Goal: Task Accomplishment & Management: Manage account settings

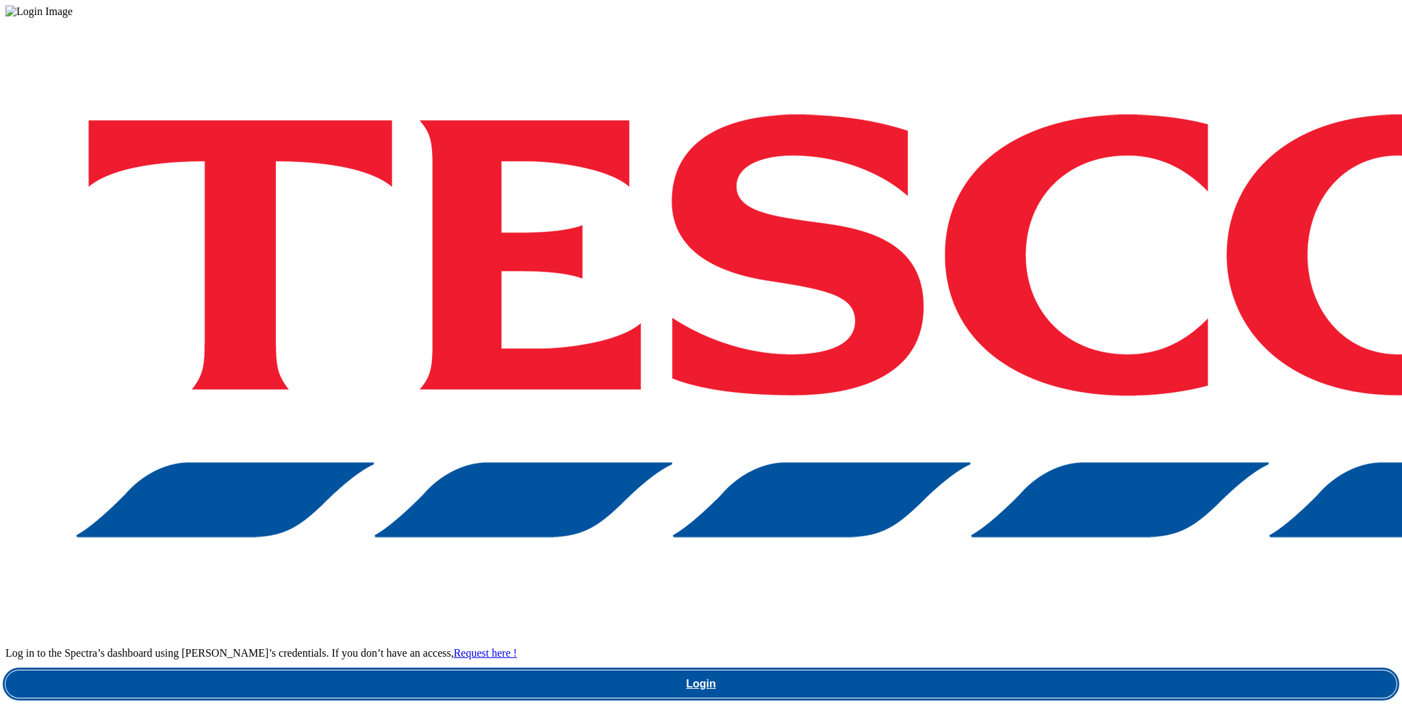
click at [1005, 671] on link "Login" at bounding box center [700, 684] width 1391 height 27
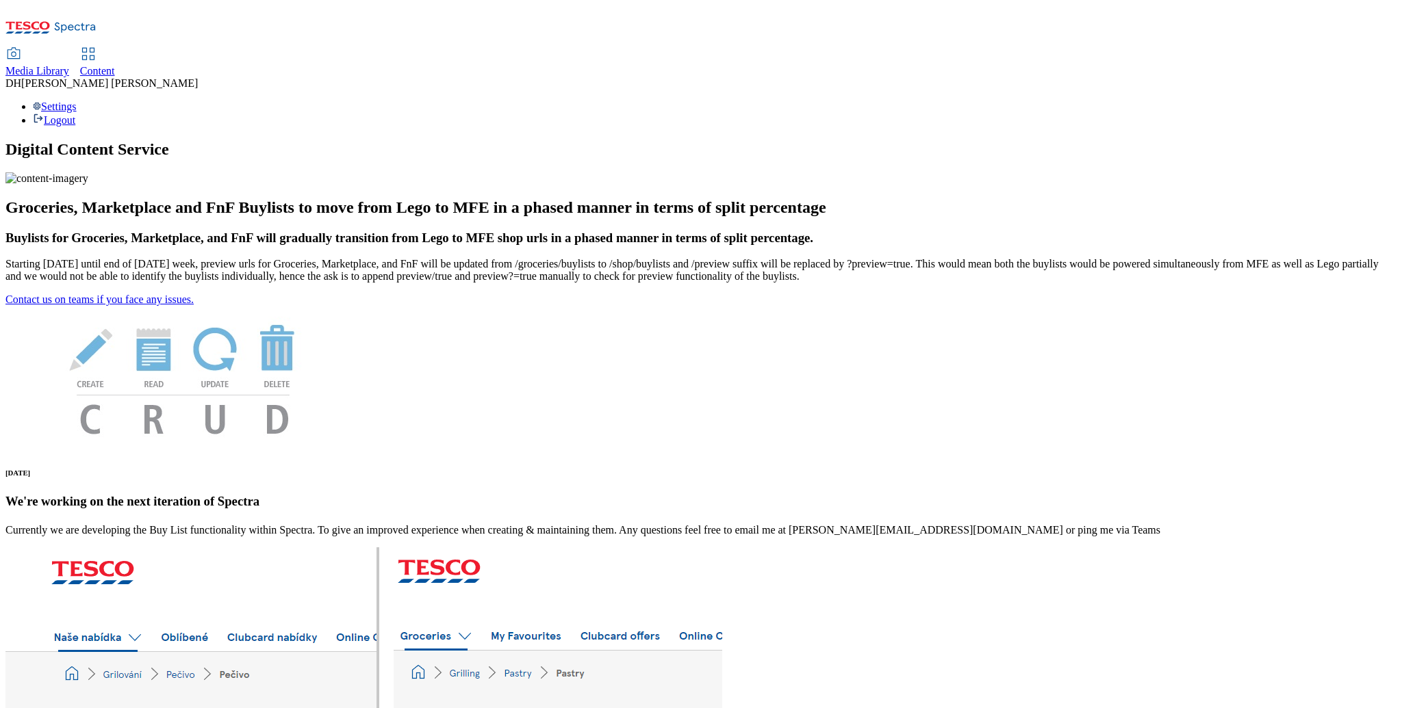
click at [115, 65] on span "Content" at bounding box center [97, 71] width 35 height 12
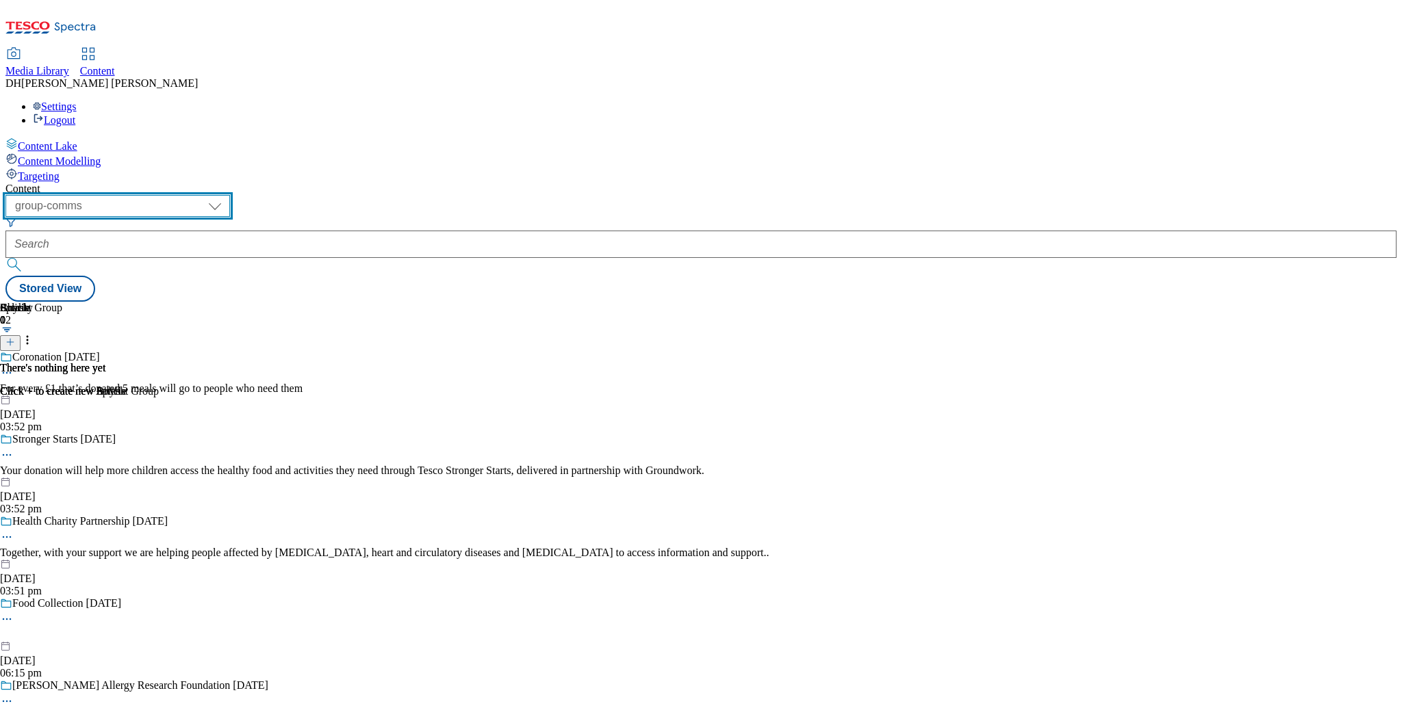
click at [220, 195] on select "dotcom-cz dotcom-hu dotcom-sk fnf-uk ghs-roi ghs-uk group-comms ighs-cz ighs-hu…" at bounding box center [117, 206] width 224 height 22
select select "ghs-uk"
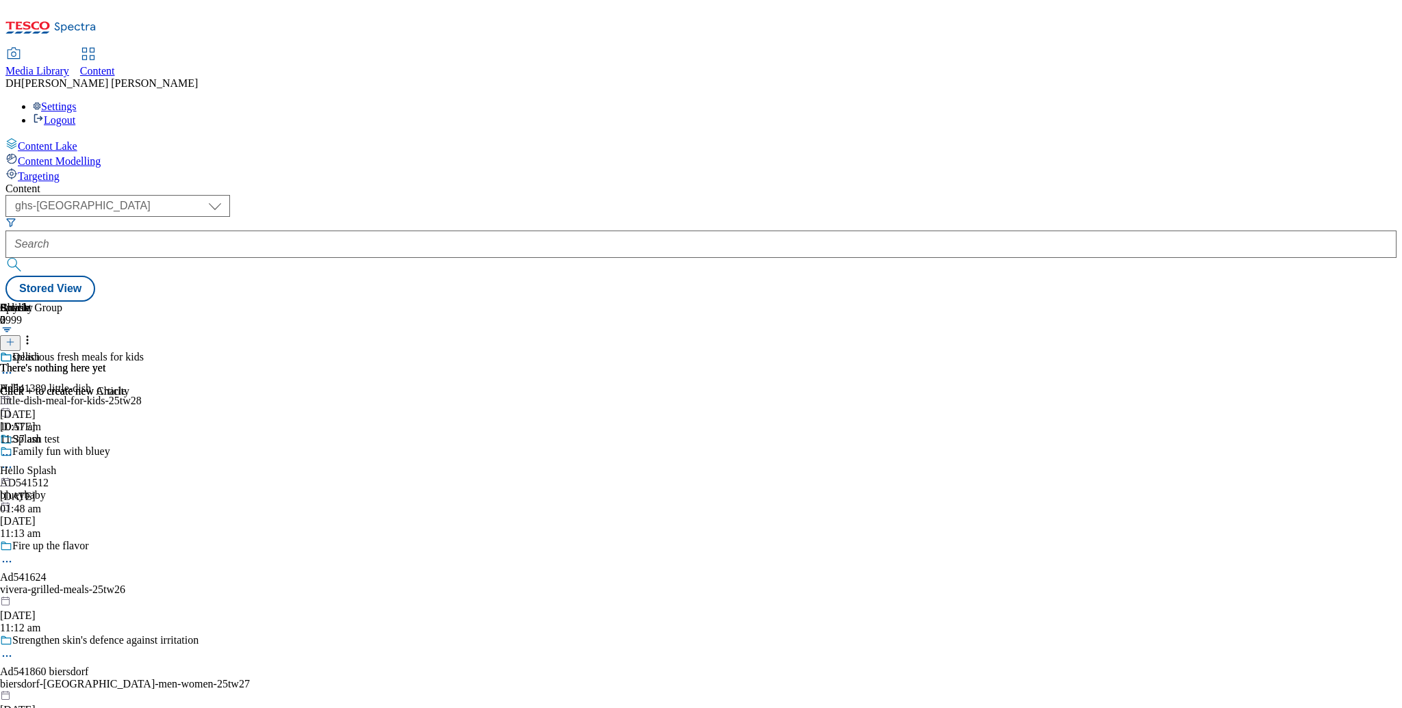
click at [60, 170] on span "Targeting" at bounding box center [39, 176] width 42 height 12
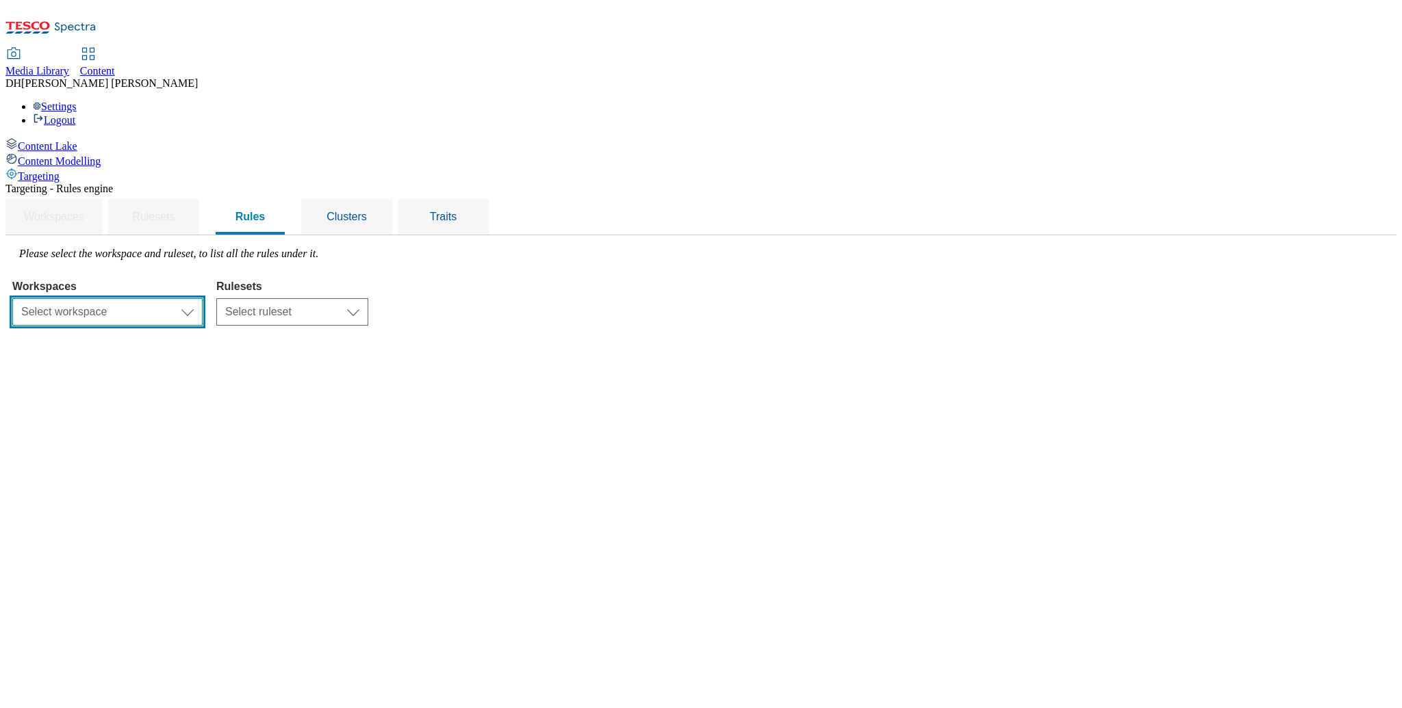
click at [203, 298] on select "Select workspace Content" at bounding box center [107, 311] width 190 height 27
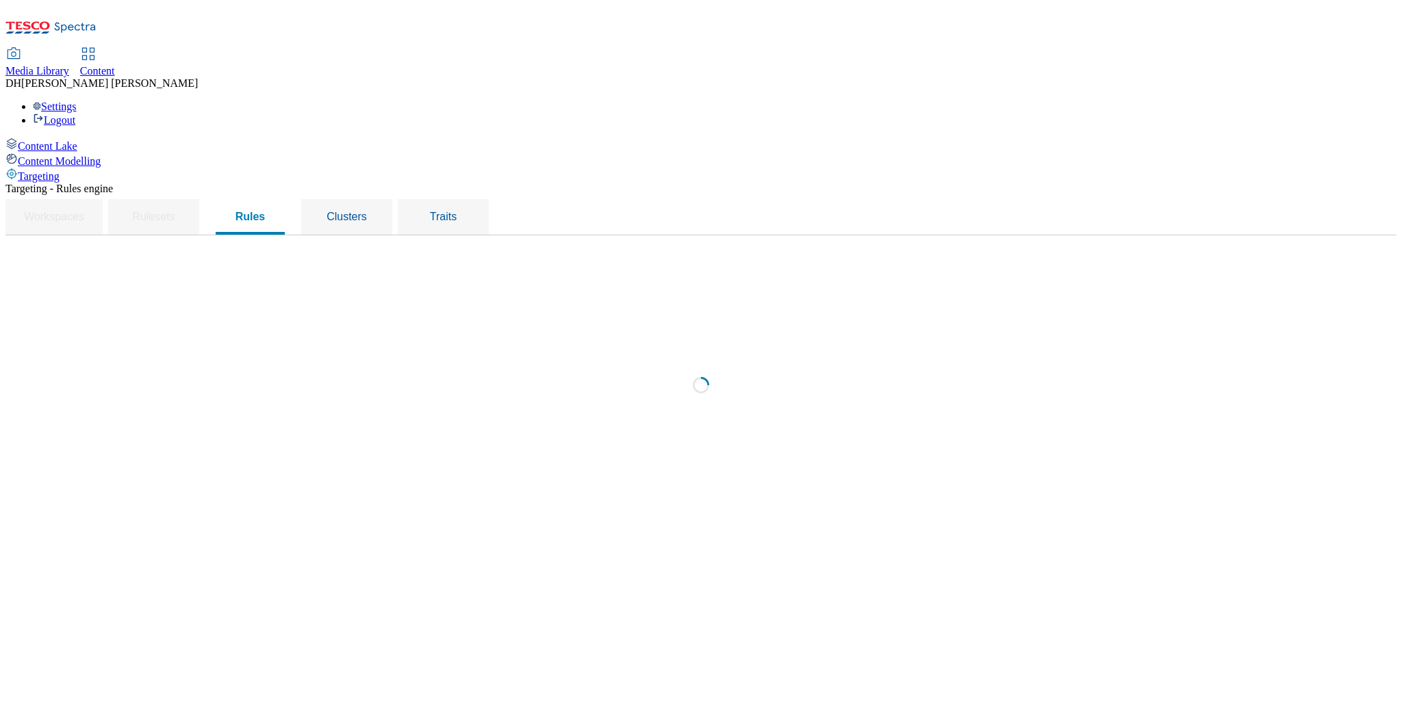
select select "f510054f-adaa-4692-b570-80fa3897127a"
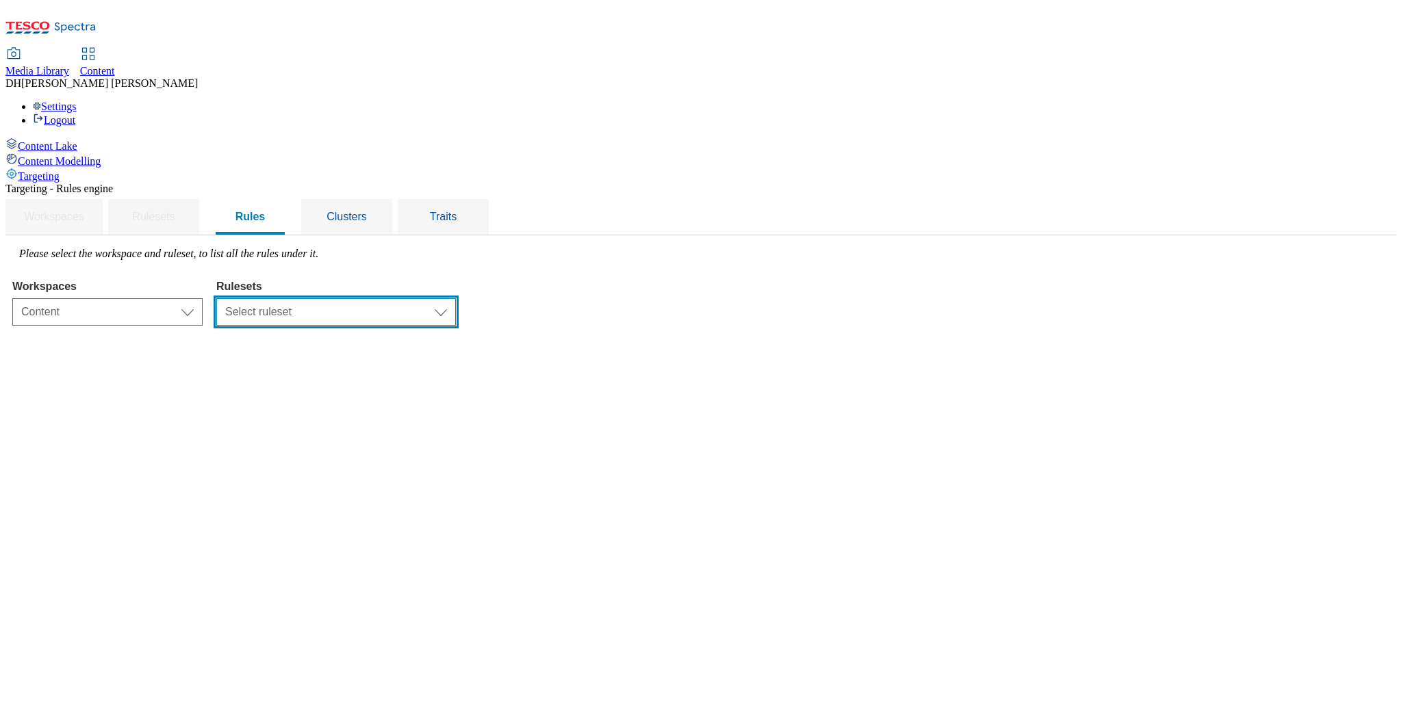
click at [445, 298] on select "Select ruleset dotcom-cz dotcom-hu dotcom-sk ghs-roi ghs-uk ighs-cz ighs-hu igh…" at bounding box center [336, 311] width 240 height 27
select select "48eb89cc-c22c-49b3-9be3-6f8cd5821d05"
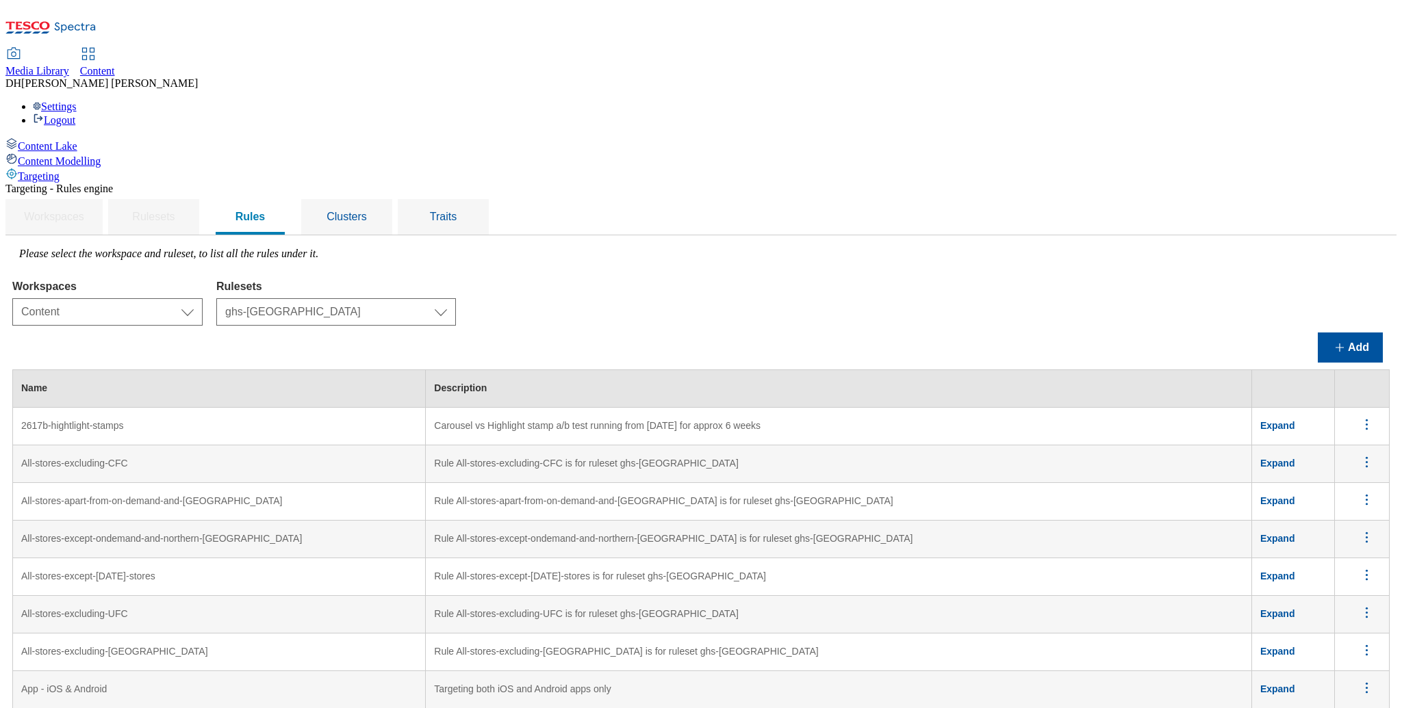
scroll to position [3485, 0]
click at [367, 211] on span "Clusters" at bounding box center [346, 217] width 40 height 12
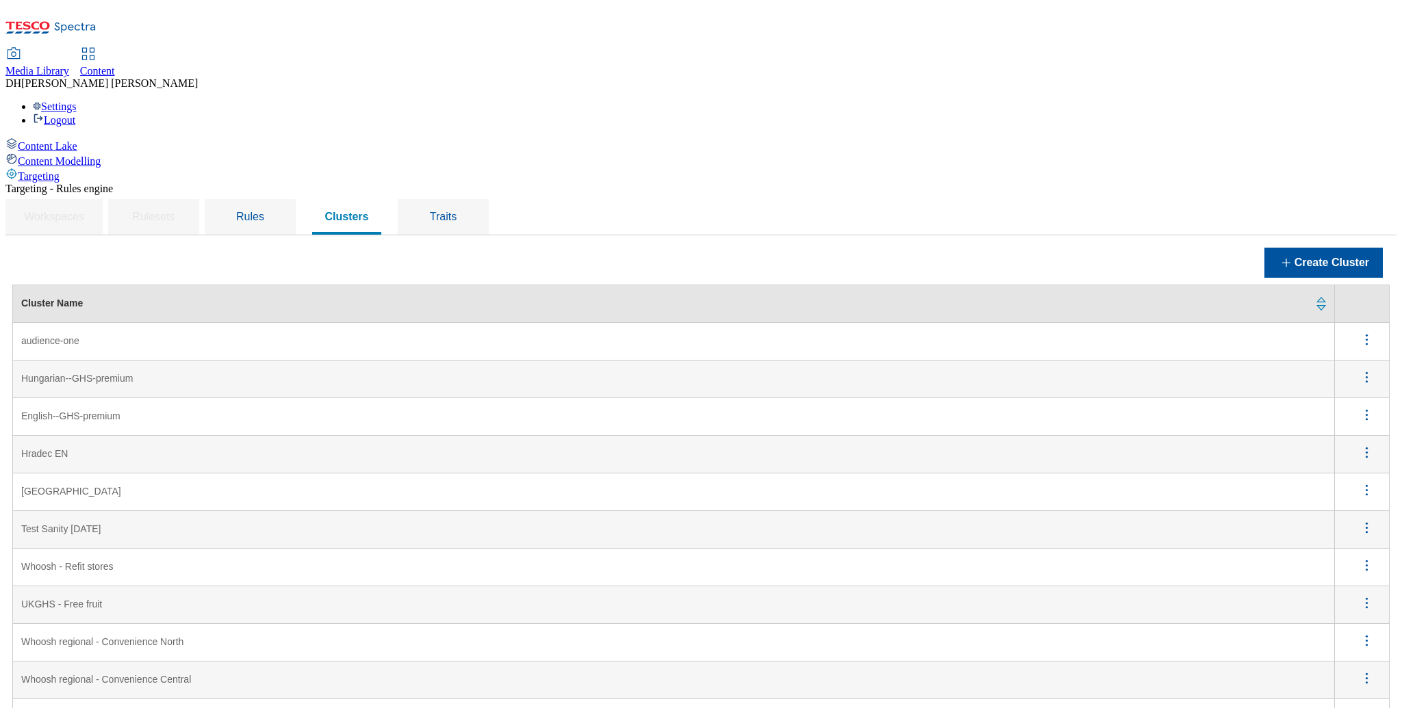
click at [1370, 595] on icon "menus" at bounding box center [1366, 603] width 17 height 17
click at [1352, 616] on span "Edit" at bounding box center [1348, 621] width 16 height 10
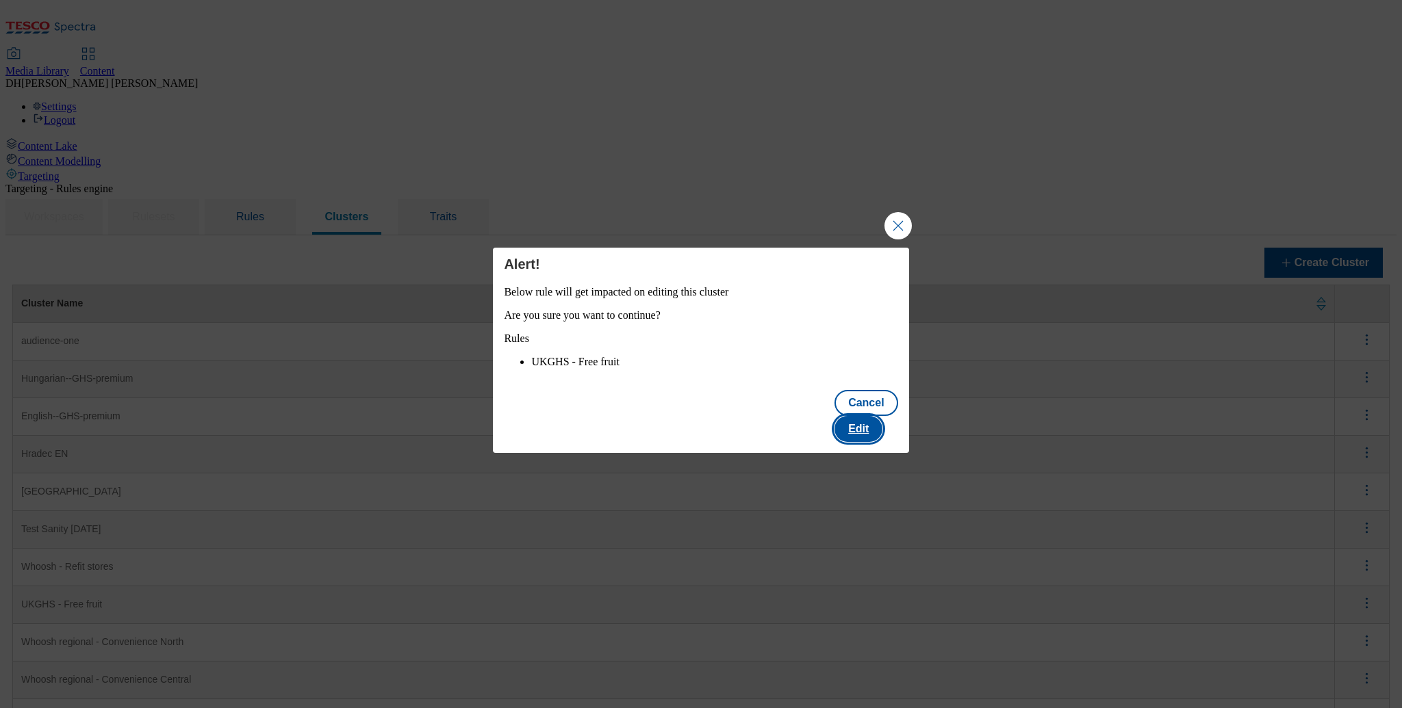
click at [882, 430] on button "Edit" at bounding box center [858, 429] width 48 height 26
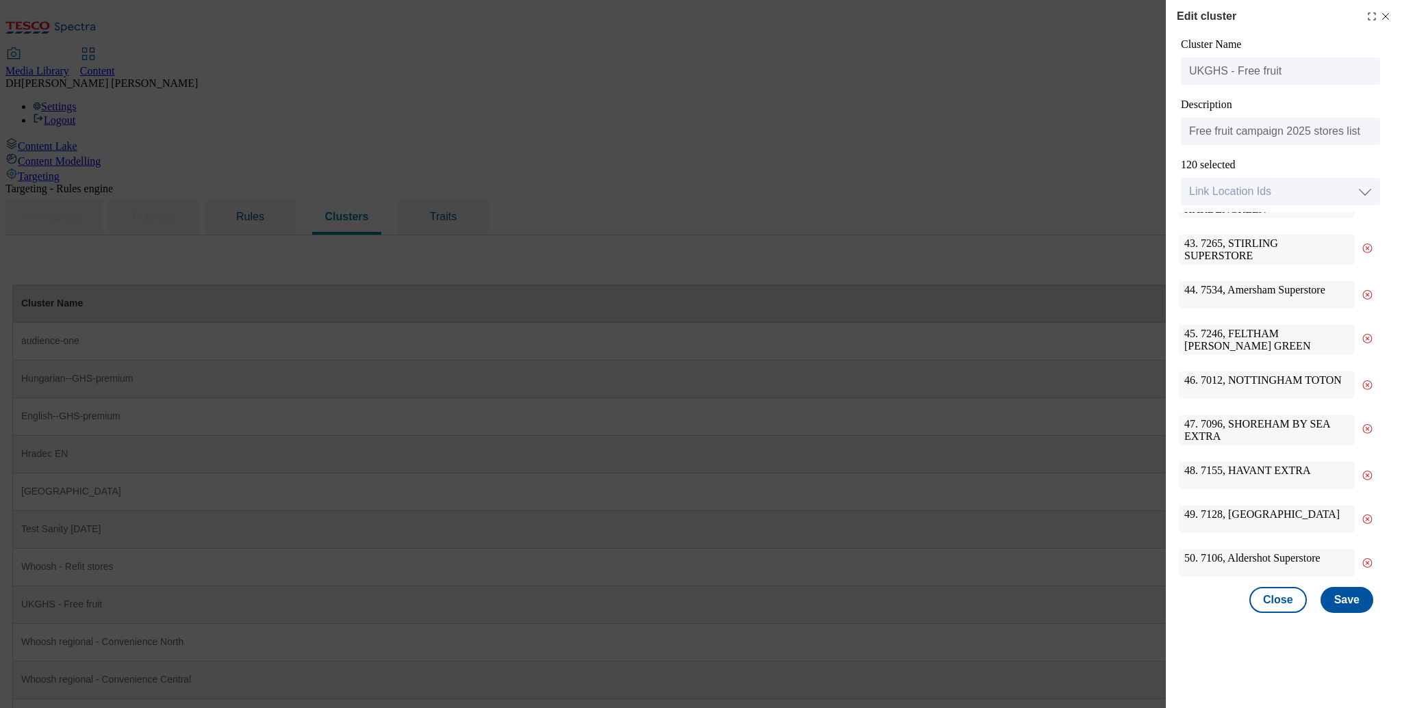
scroll to position [1878, 0]
click at [1264, 239] on div "43. 7265, STIRLING SUPERSTORE" at bounding box center [1267, 249] width 176 height 30
click at [1257, 281] on div "44. 7534, Amersham Superstore" at bounding box center [1267, 294] width 176 height 27
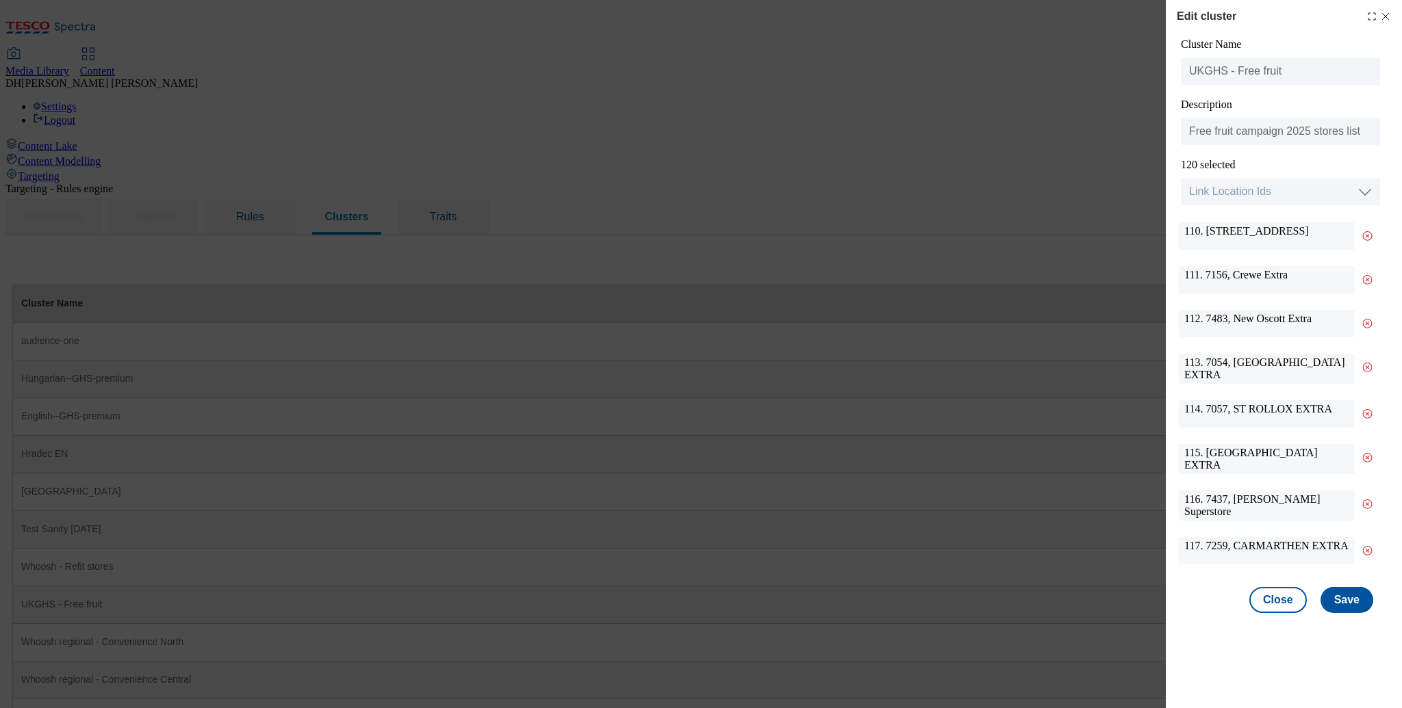
scroll to position [4983, 0]
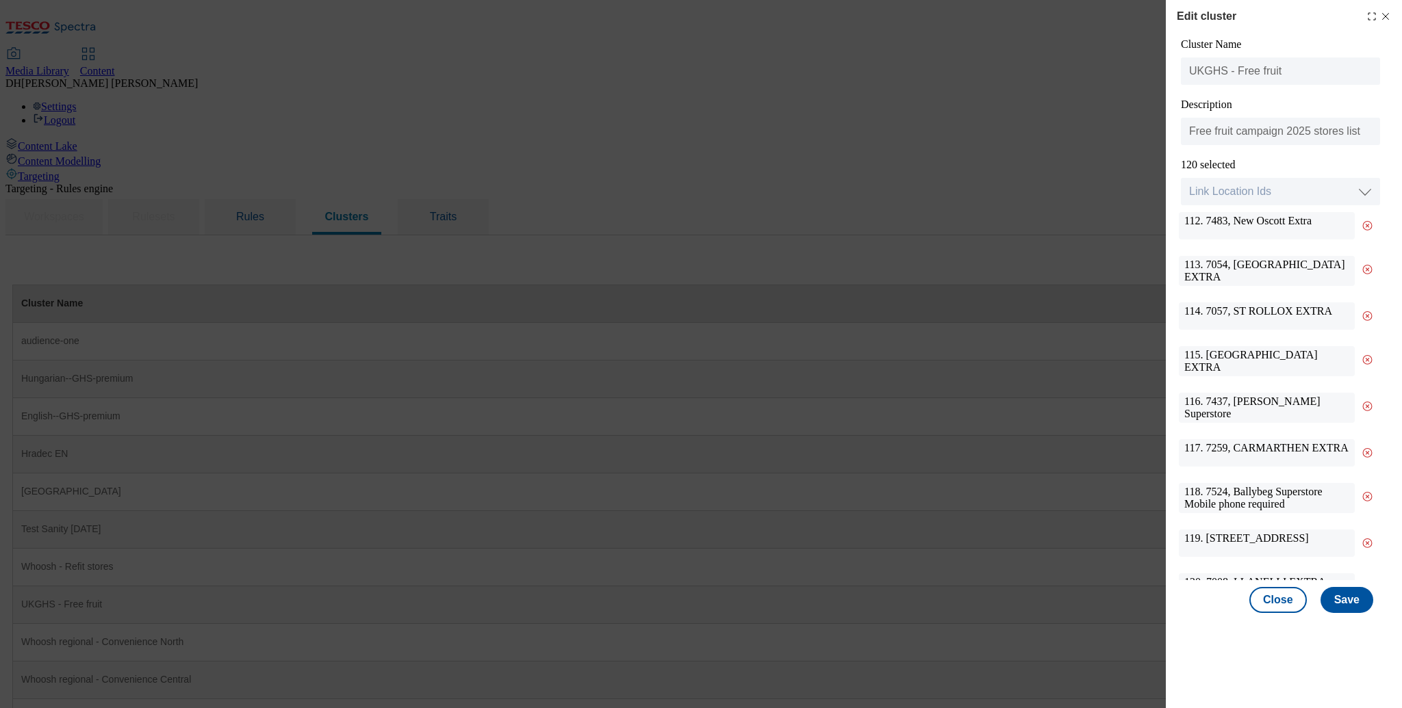
click at [1254, 439] on div "117. 7259, CARMARTHEN EXTRA" at bounding box center [1267, 452] width 176 height 27
drag, startPoint x: 1186, startPoint y: 378, endPoint x: 1298, endPoint y: 373, distance: 111.7
click at [1298, 393] on div "116. 7437, Ely Superstore" at bounding box center [1267, 408] width 176 height 30
click at [1237, 346] on div "115. 7016, IRVINE RIVERWAY EXTRA" at bounding box center [1267, 361] width 176 height 30
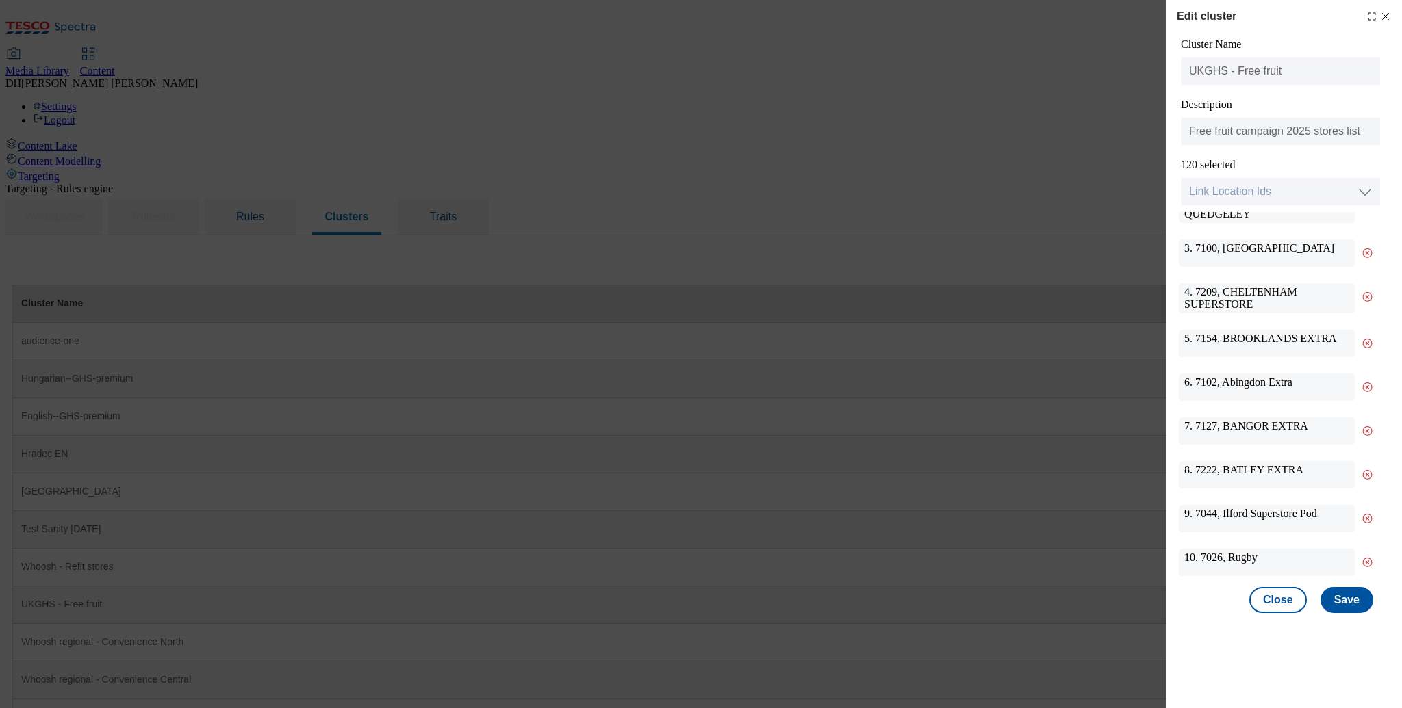
scroll to position [0, 0]
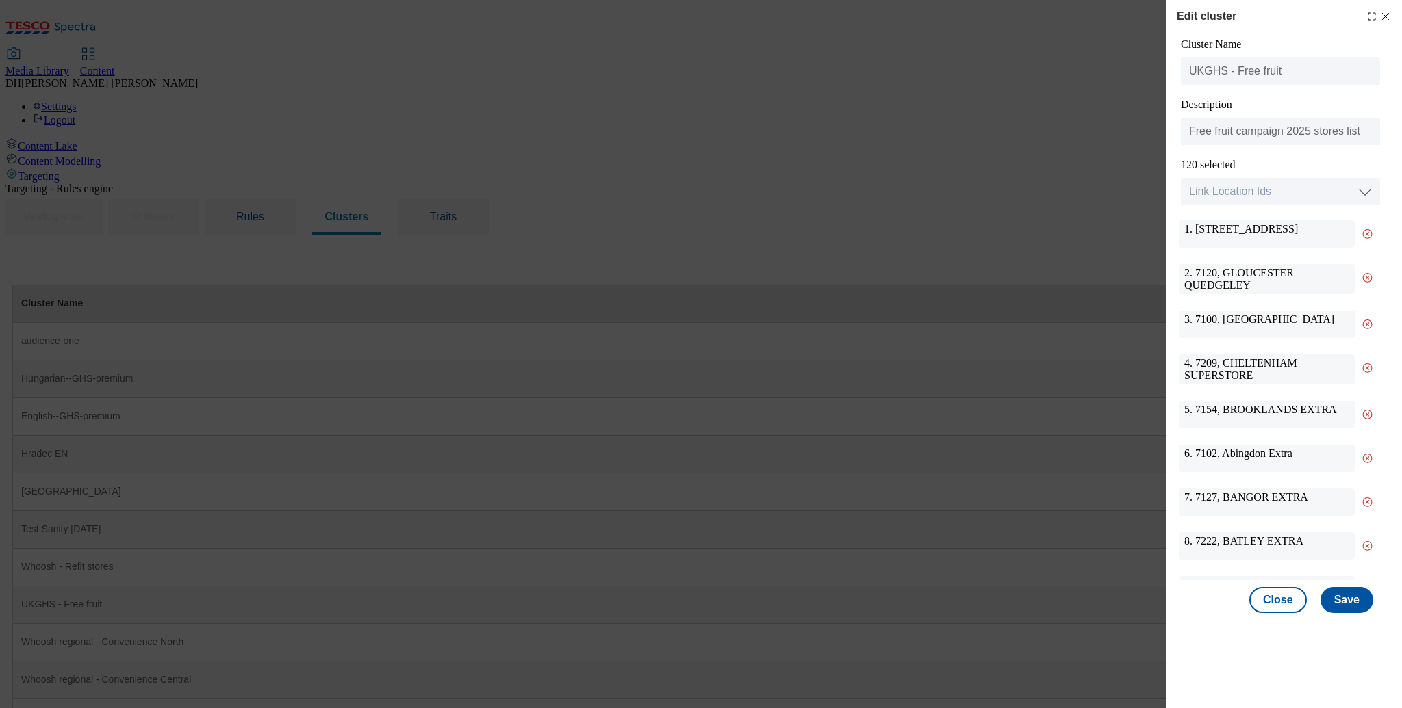
click at [1237, 290] on div "2. 7120, GLOUCESTER QUEDGELEY" at bounding box center [1267, 279] width 176 height 30
click at [1240, 280] on div "2. 7120, GLOUCESTER QUEDGELEY" at bounding box center [1267, 279] width 176 height 30
click at [1236, 283] on div "2. 7120, GLOUCESTER QUEDGELEY" at bounding box center [1267, 279] width 176 height 30
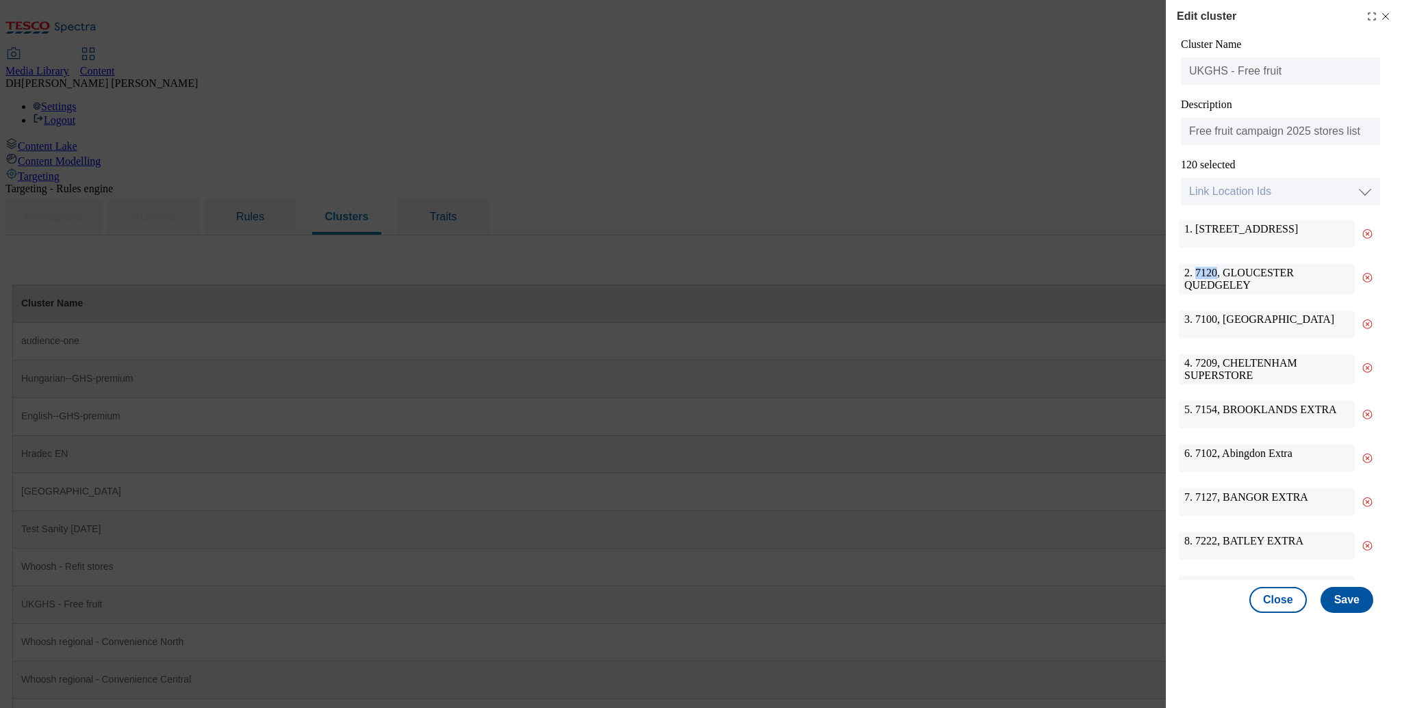
drag, startPoint x: 1216, startPoint y: 275, endPoint x: 1196, endPoint y: 276, distance: 19.2
click at [1196, 276] on div "2. 7120, GLOUCESTER QUEDGELEY" at bounding box center [1267, 279] width 176 height 30
copy div "7120"
click at [1215, 279] on div "2. 7120, GLOUCESTER QUEDGELEY" at bounding box center [1267, 279] width 176 height 30
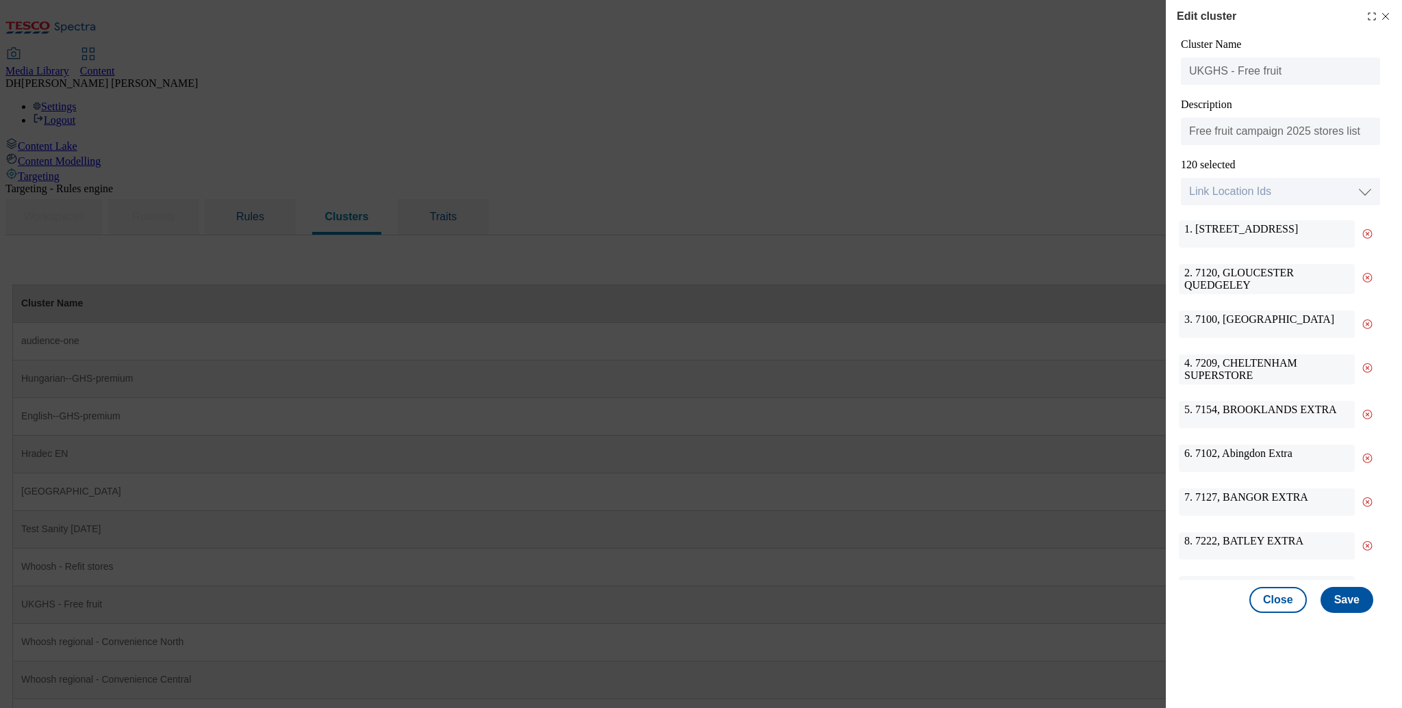
click at [1211, 275] on div "2. 7120, GLOUCESTER QUEDGELEY" at bounding box center [1267, 279] width 176 height 30
click at [1216, 272] on div "2. 7120, GLOUCESTER QUEDGELEY" at bounding box center [1267, 279] width 176 height 30
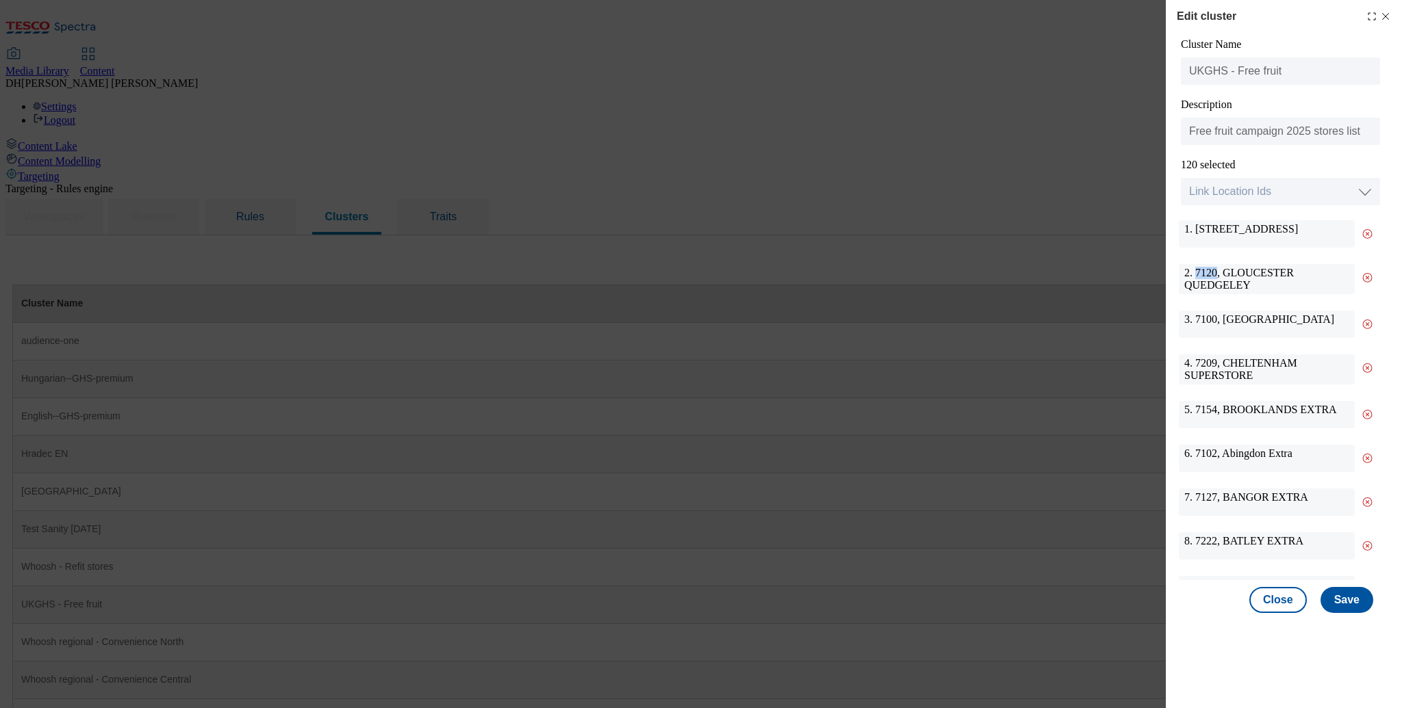
drag, startPoint x: 1197, startPoint y: 274, endPoint x: 1214, endPoint y: 273, distance: 17.2
click at [1214, 273] on div "2. 7120, GLOUCESTER QUEDGELEY" at bounding box center [1267, 279] width 176 height 30
drag, startPoint x: 1267, startPoint y: 586, endPoint x: 1271, endPoint y: 593, distance: 8.6
click at [1268, 587] on button "Close" at bounding box center [1277, 600] width 57 height 26
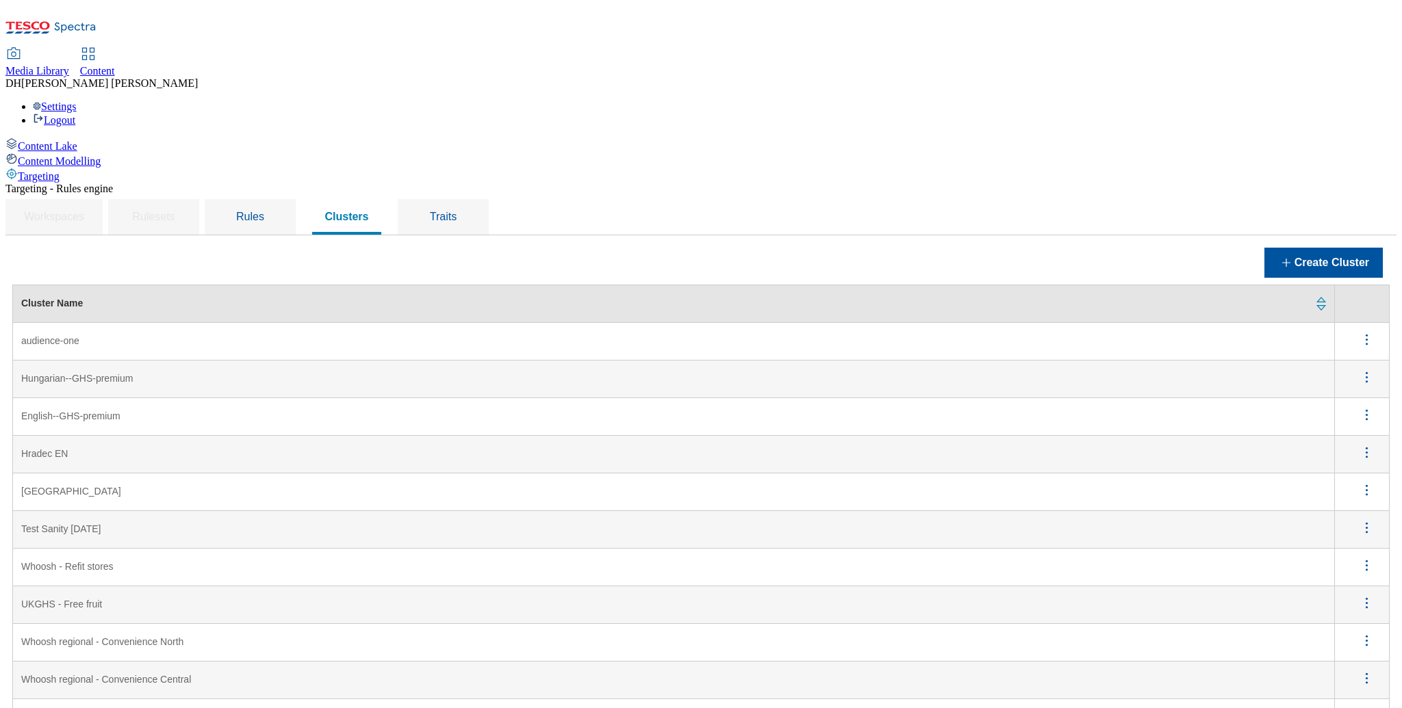
scroll to position [124, 0]
click at [1367, 595] on icon "menus" at bounding box center [1366, 603] width 17 height 17
click at [1351, 616] on span "Edit" at bounding box center [1348, 621] width 16 height 10
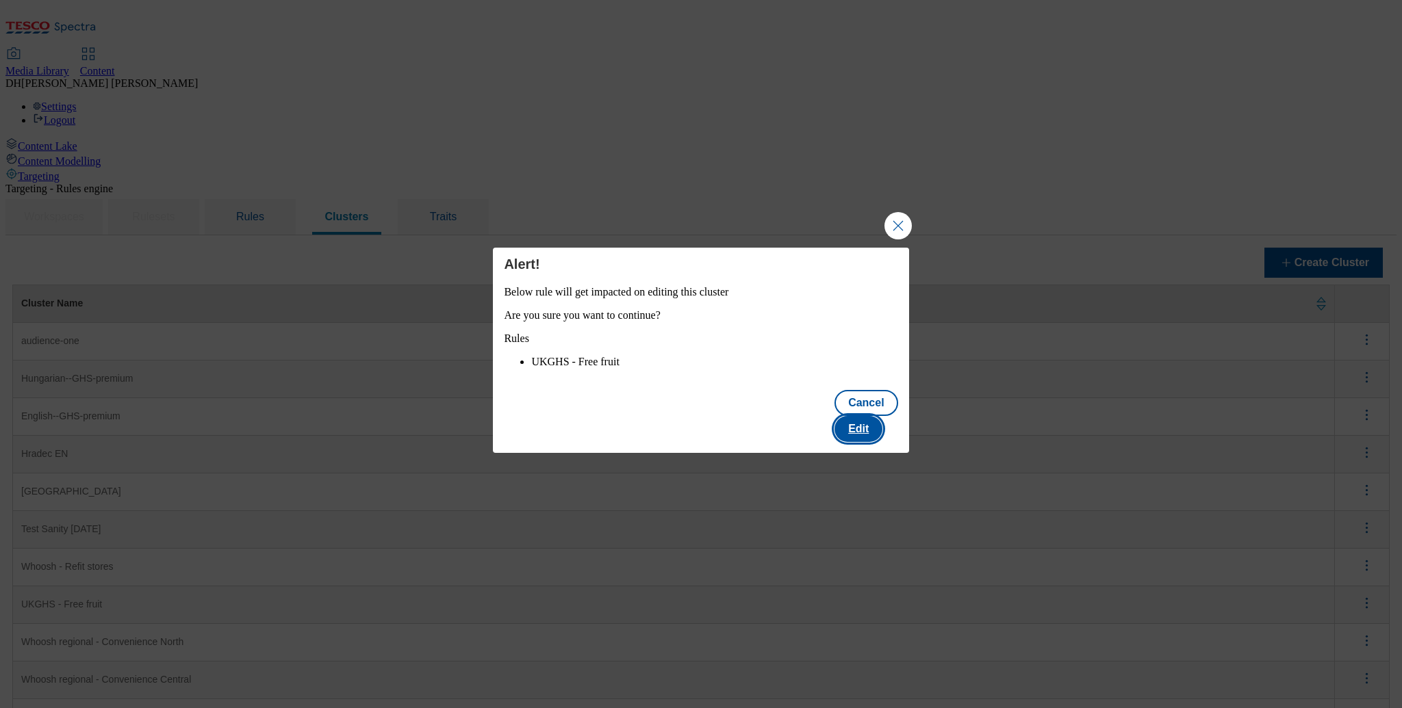
click at [882, 422] on button "Edit" at bounding box center [858, 429] width 48 height 26
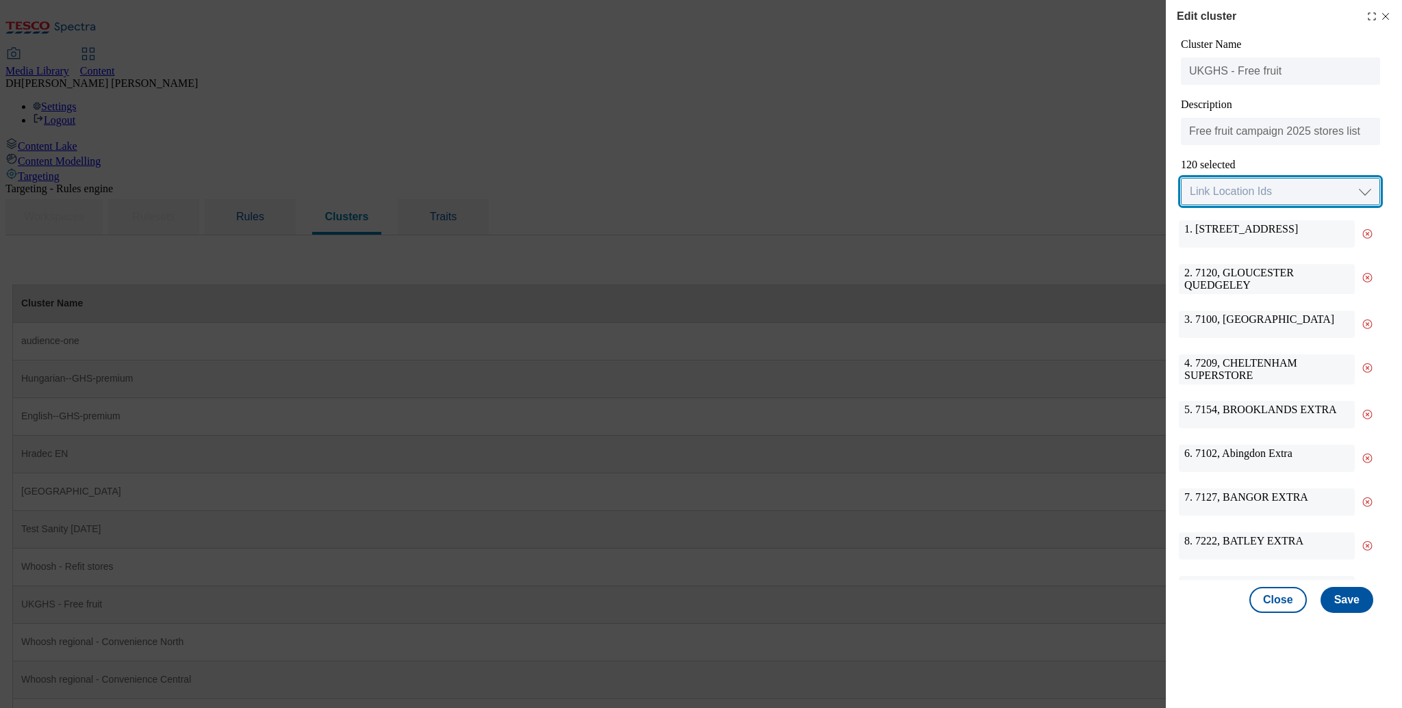
click at [1263, 191] on select "Link Location Ids Choose location from table Add Bulk Location UUIDs" at bounding box center [1280, 191] width 199 height 27
click at [1205, 276] on div "2. 7120, GLOUCESTER QUEDGELEY" at bounding box center [1267, 279] width 176 height 30
copy div "7120"
click at [1260, 189] on select "Link Location Ids Choose location from table Add Bulk Location UUIDs" at bounding box center [1280, 191] width 199 height 27
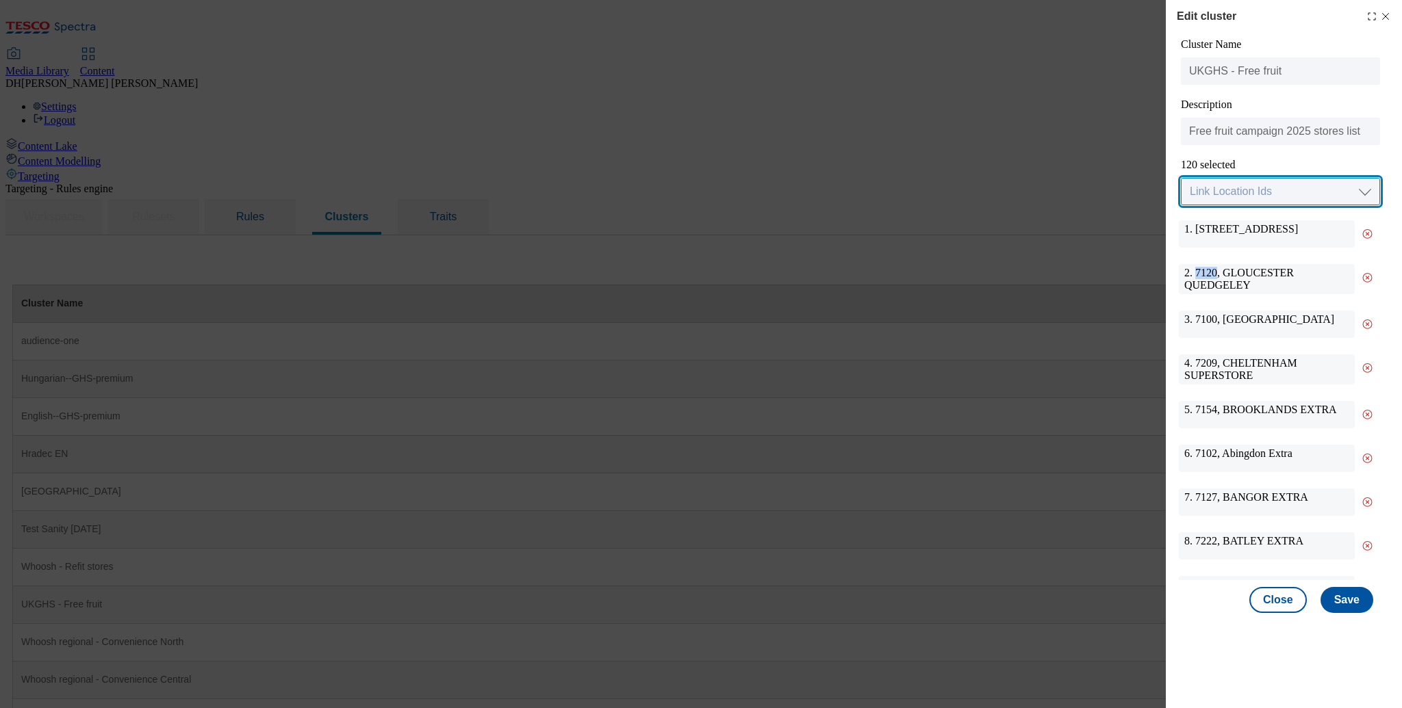
select select "locationtable"
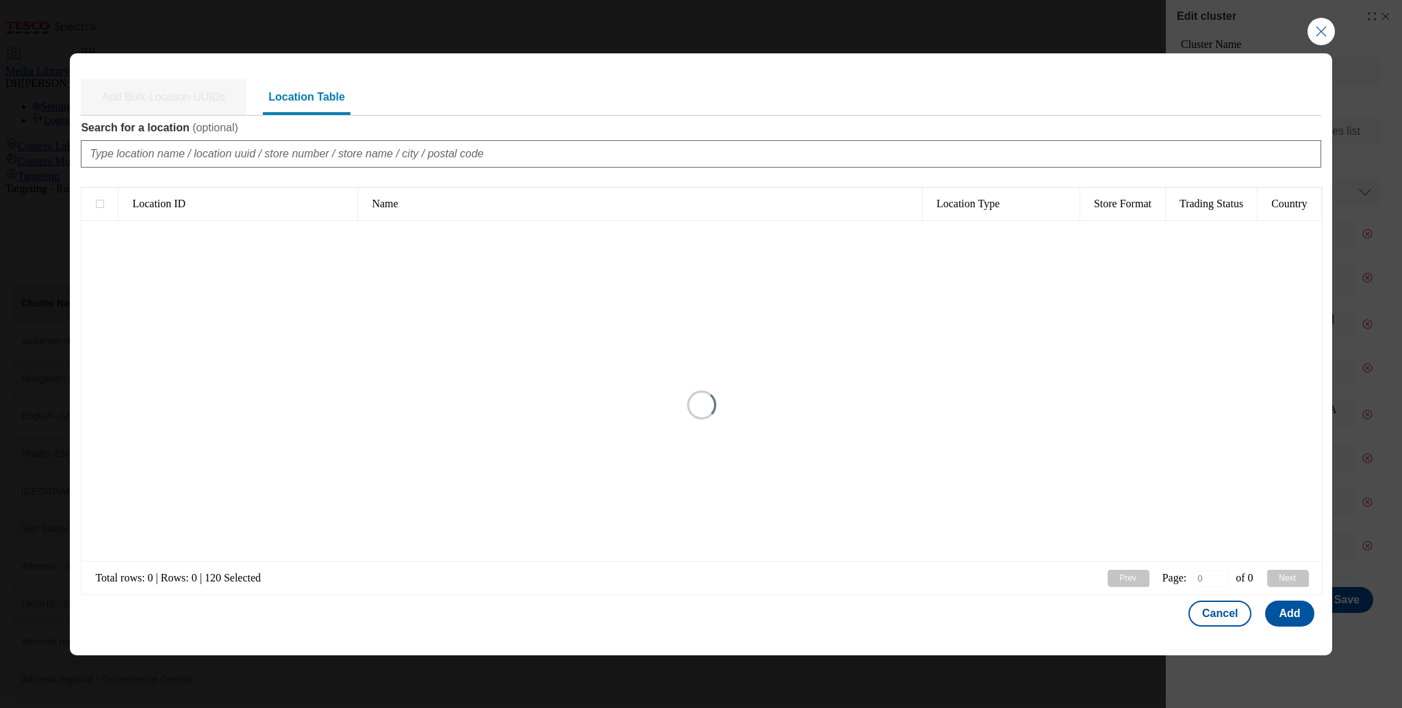
type input "1"
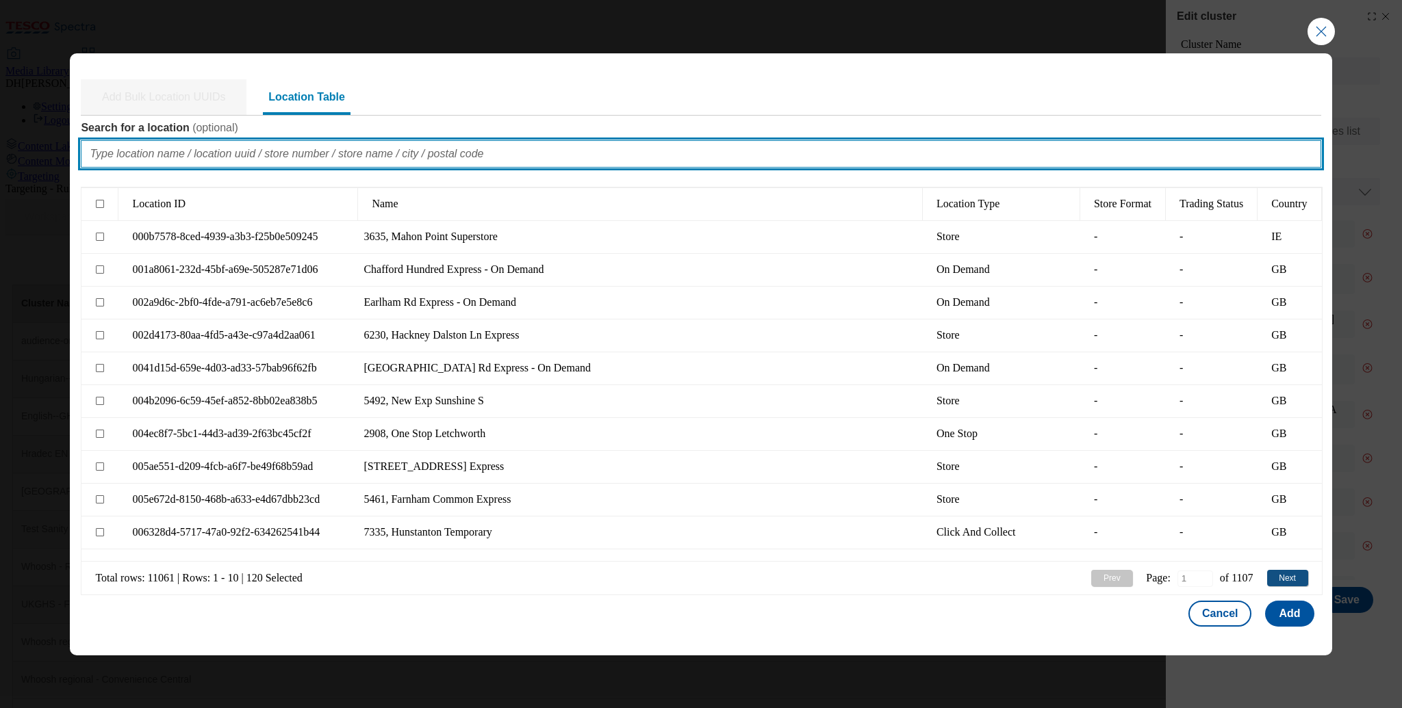
click at [394, 153] on input "Search for a location ( optional )" at bounding box center [701, 153] width 1240 height 27
paste input "7120"
type input "7120"
type input "0"
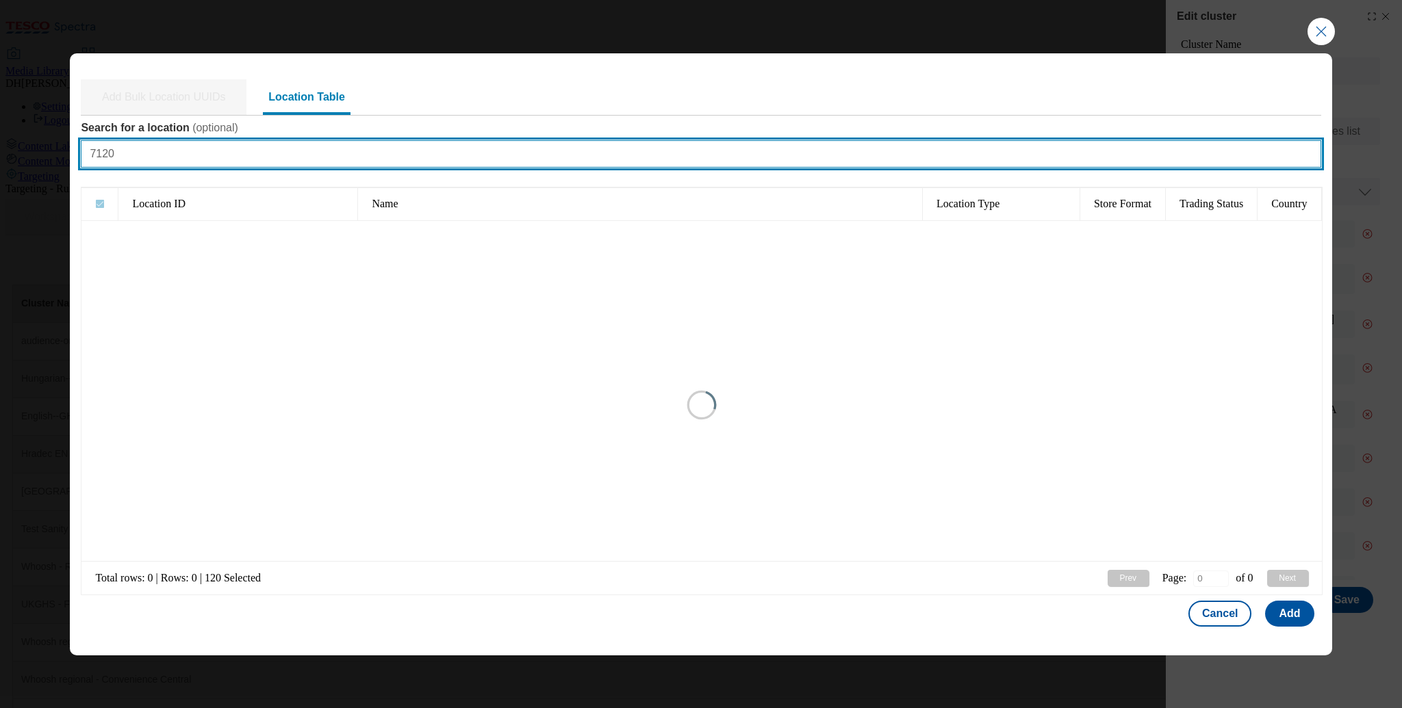
checkbox input "true"
type input "1"
drag, startPoint x: 118, startPoint y: 154, endPoint x: 31, endPoint y: 148, distance: 86.5
click at [31, 148] on div "Add Bulk Location UUIDs Location Table Search for a location ( optional ) 7120 …" at bounding box center [701, 354] width 1402 height 708
checkbox input "false"
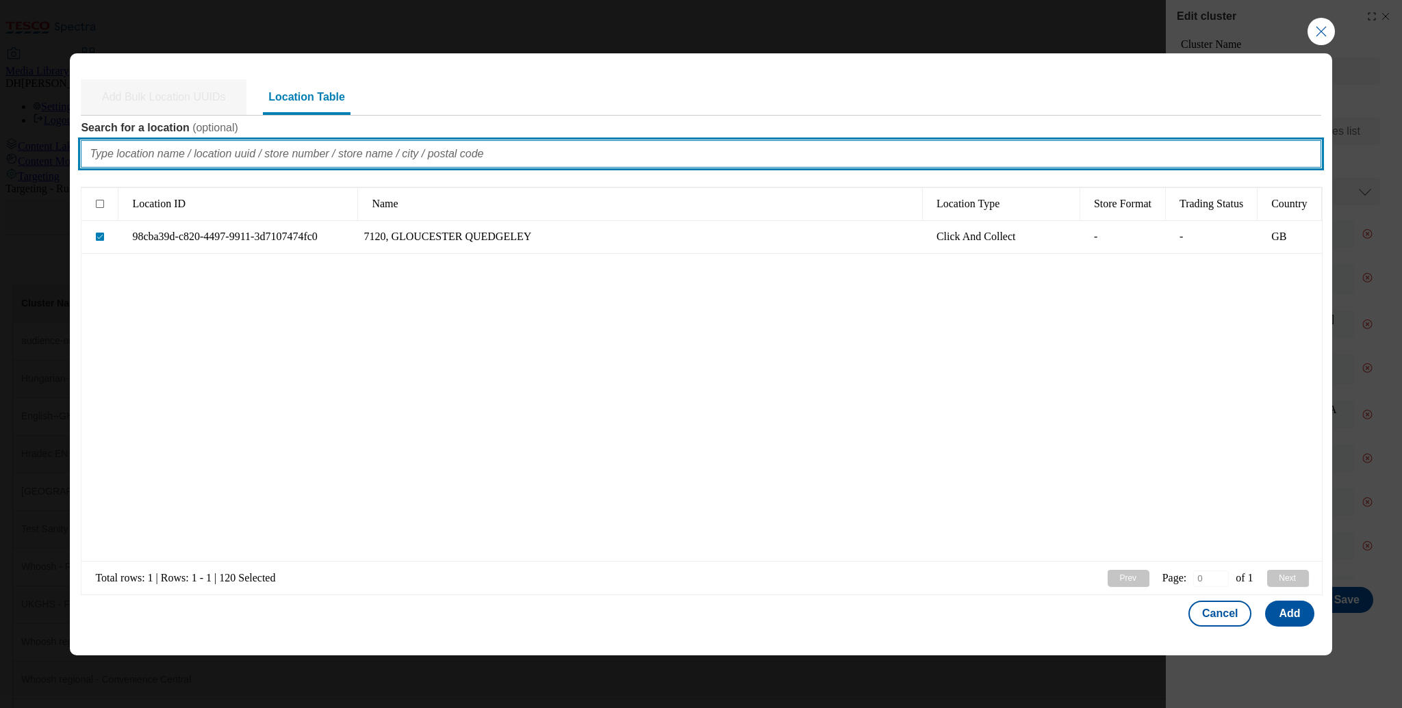
type input "1"
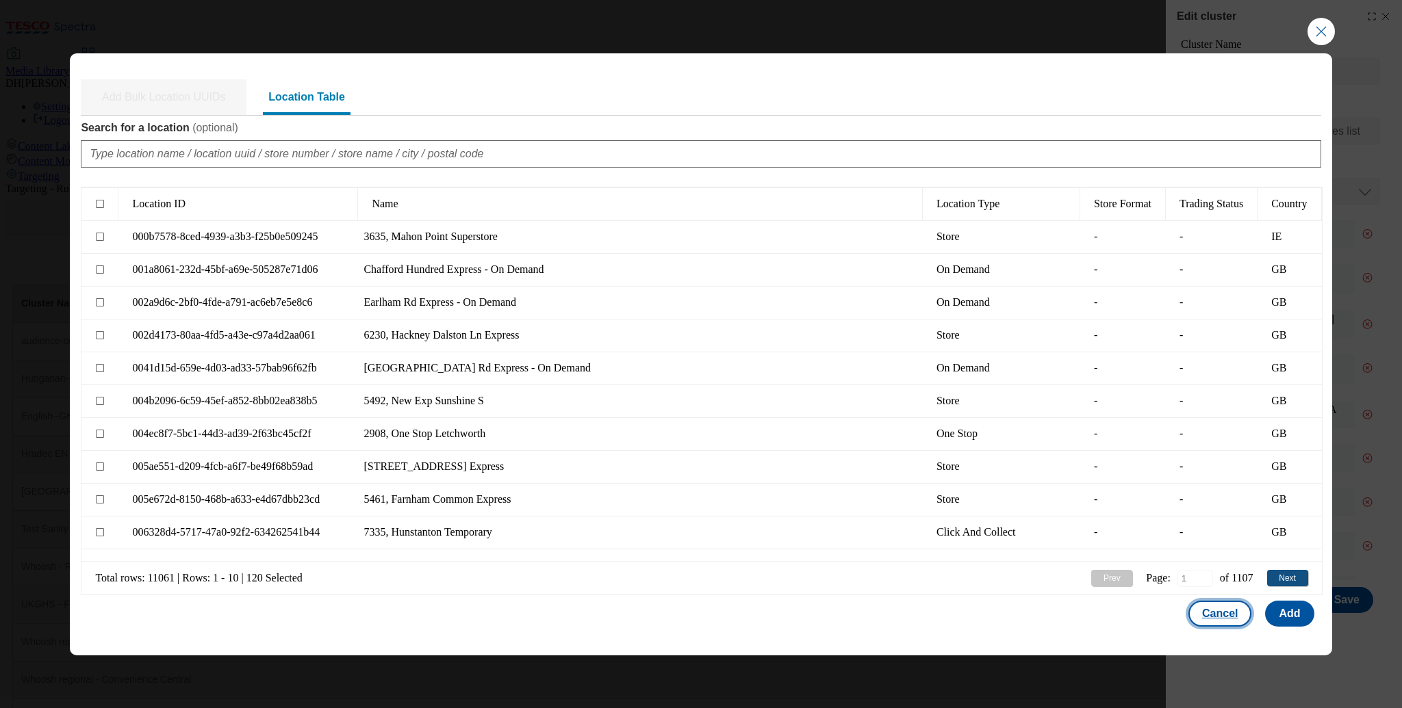
click at [1222, 608] on button "Cancel" at bounding box center [1219, 614] width 63 height 26
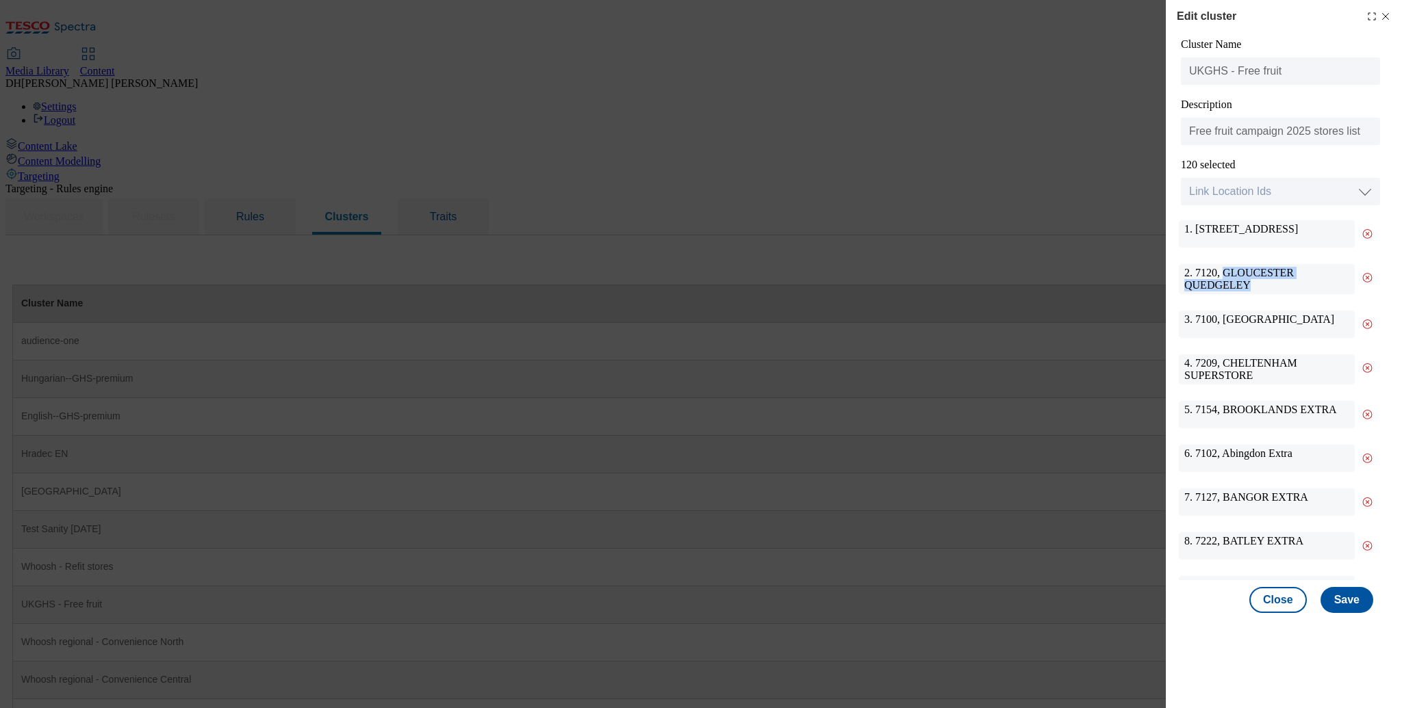
drag, startPoint x: 1225, startPoint y: 276, endPoint x: 1244, endPoint y: 286, distance: 21.1
click at [1244, 286] on div "2. 7120, GLOUCESTER QUEDGELEY" at bounding box center [1267, 279] width 176 height 30
copy div "GLOUCESTER QUEDGELEY"
click at [1243, 198] on select "Link Location Ids Choose location from table Add Bulk Location UUIDs" at bounding box center [1280, 191] width 199 height 27
select select "locationtable"
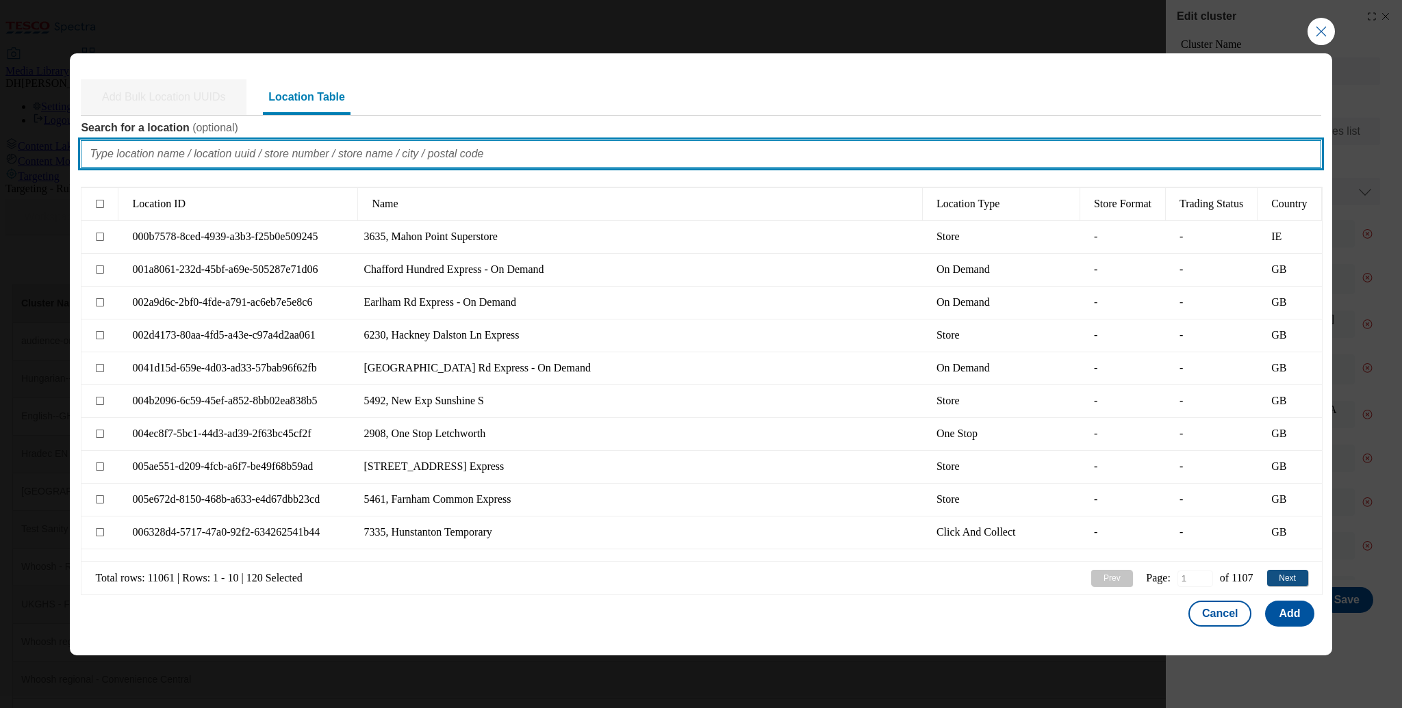
click at [297, 150] on input "Search for a location ( optional )" at bounding box center [701, 153] width 1240 height 27
paste input "GLOUCESTER QUEDGELEY"
type input "GLOUCESTER QUEDGELEY"
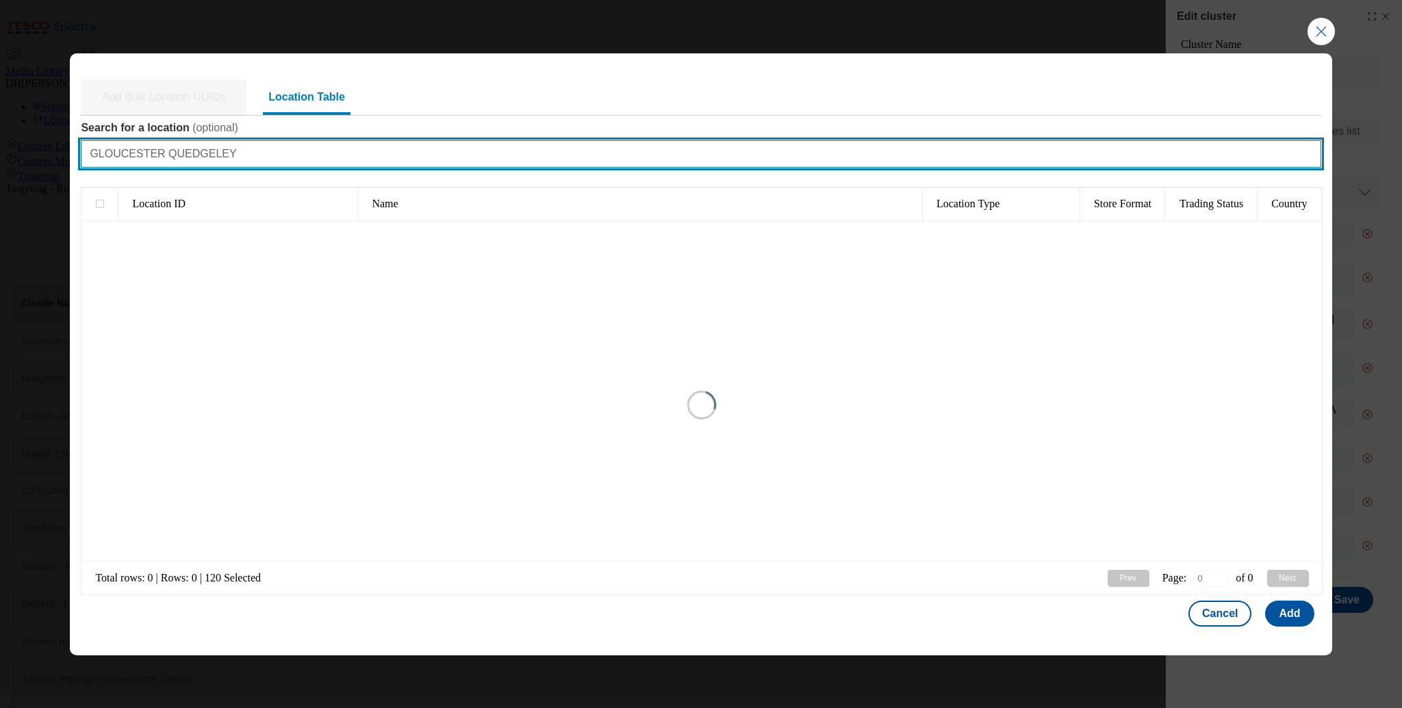
type input "1"
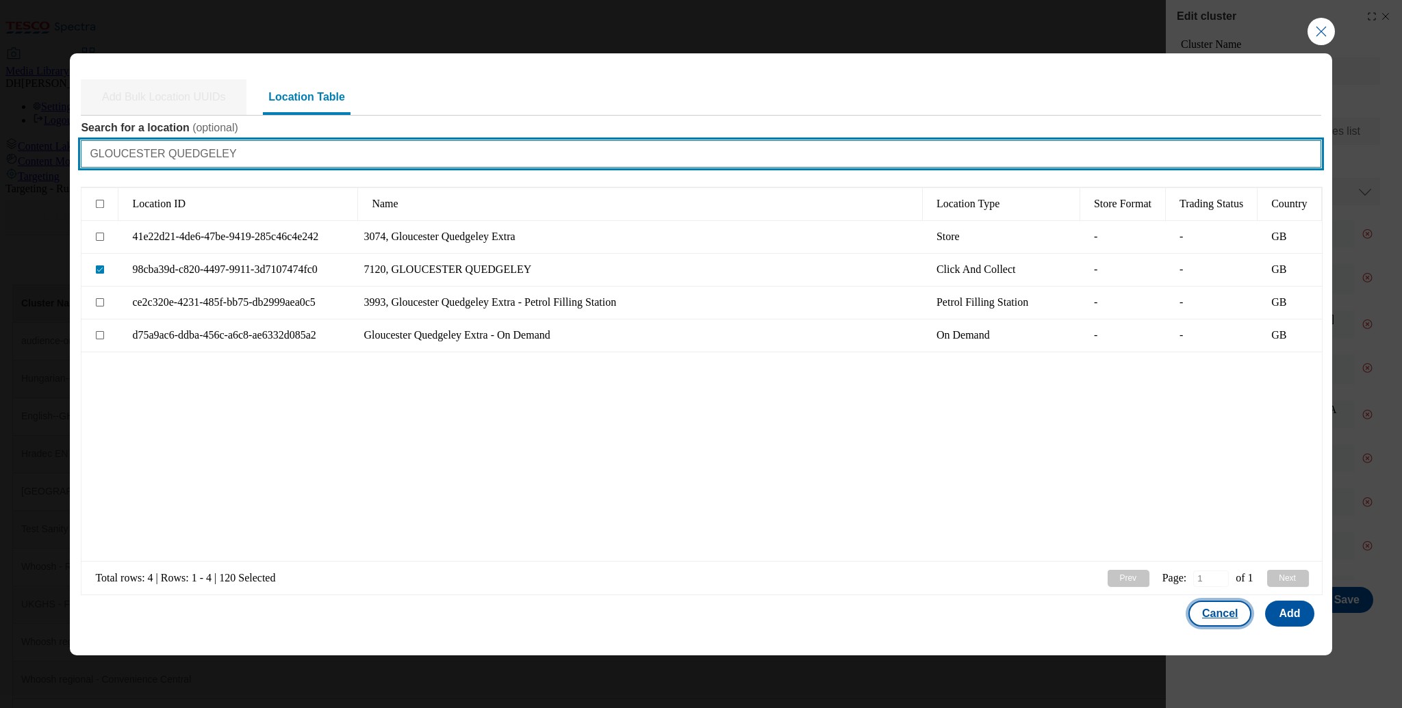
type input "GLOUCESTER QUEDGELEY"
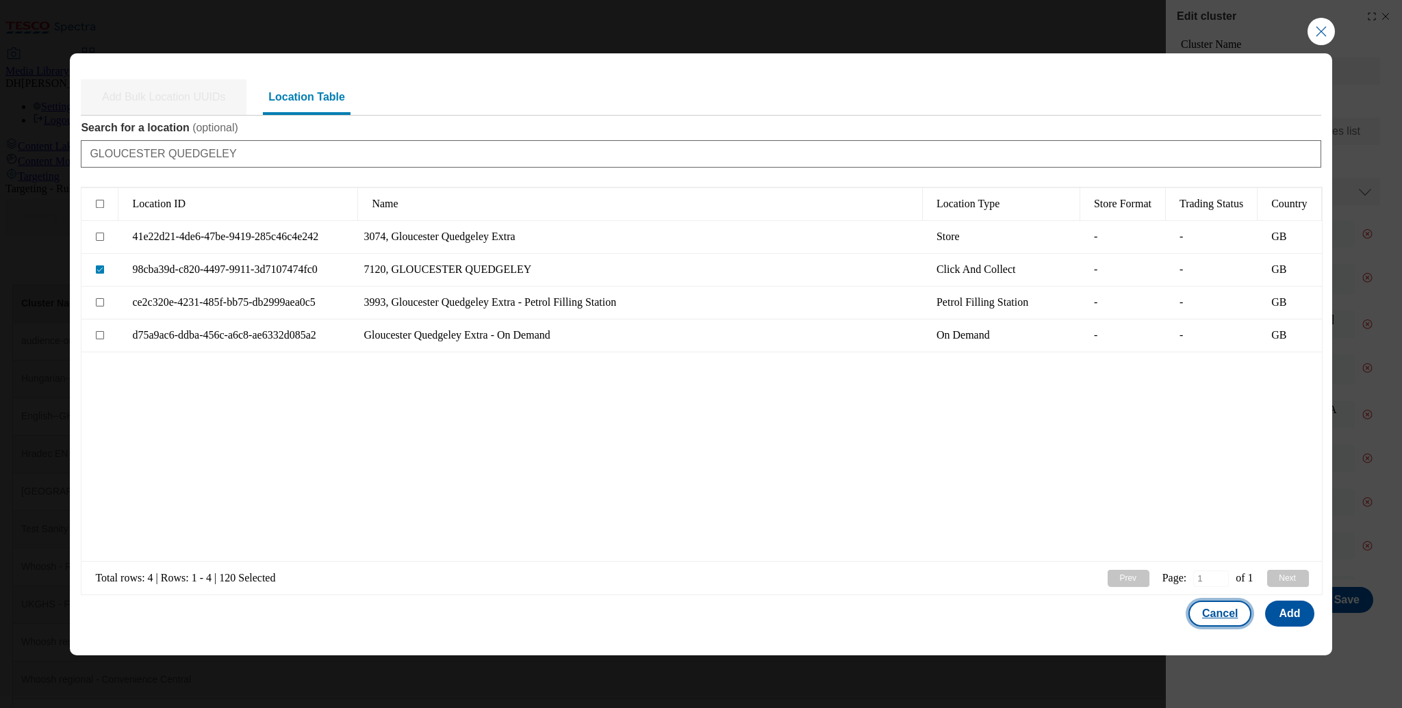
drag, startPoint x: 1216, startPoint y: 608, endPoint x: 101, endPoint y: 278, distance: 1162.1
click at [338, 332] on div "Search for a location ( optional ) GLOUCESTER QUEDGELEY Location ID Name Locati…" at bounding box center [701, 377] width 1240 height 513
click at [99, 237] on input "Modal" at bounding box center [100, 237] width 8 height 8
checkbox input "true"
click at [99, 268] on input "Modal" at bounding box center [100, 270] width 8 height 8
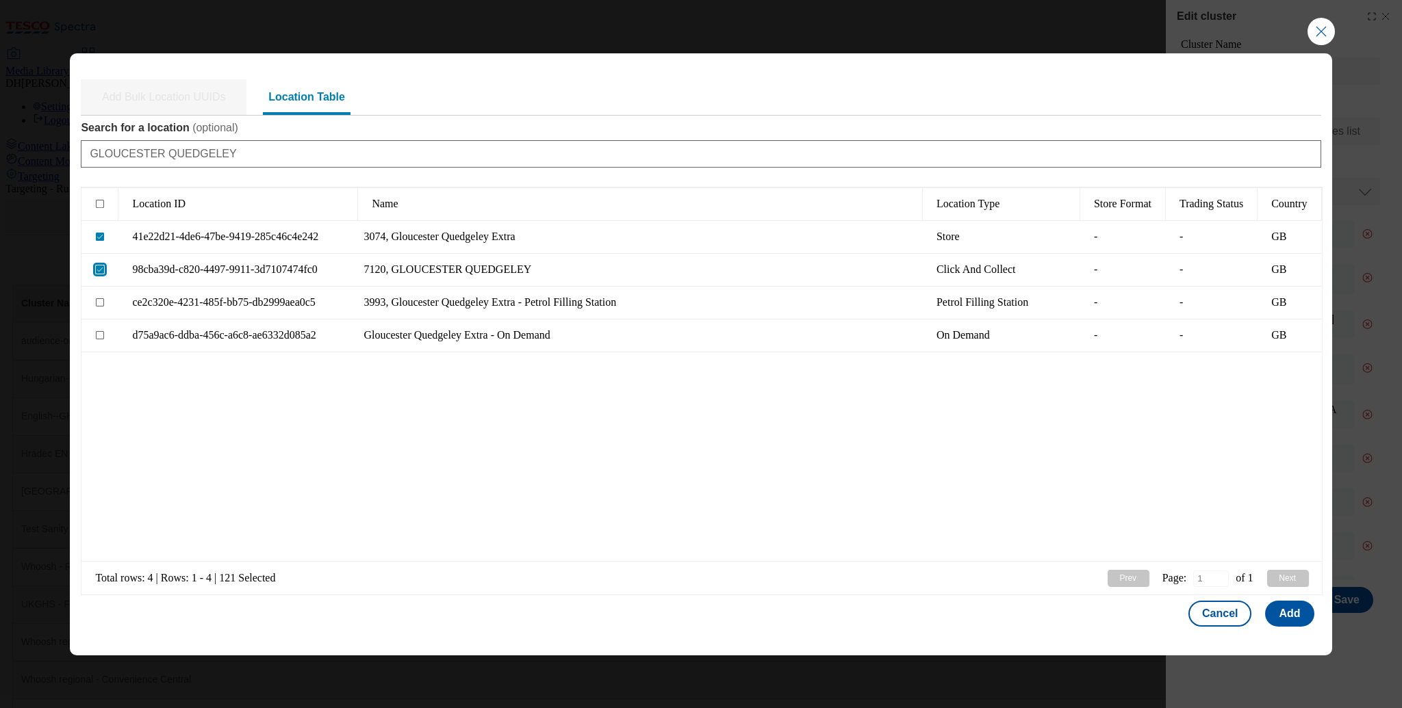
checkbox input "false"
click at [1295, 614] on button "Add" at bounding box center [1289, 614] width 49 height 26
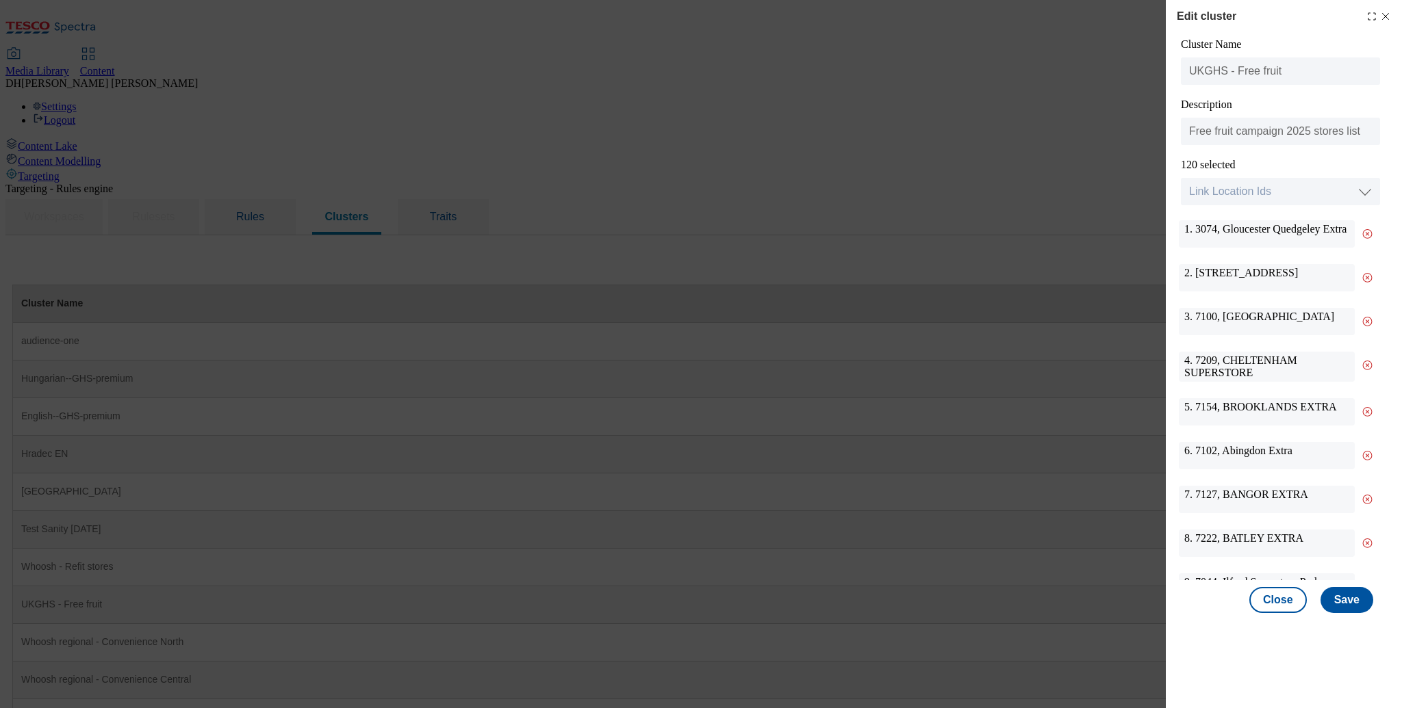
drag, startPoint x: 1228, startPoint y: 279, endPoint x: 1339, endPoint y: 278, distance: 110.9
click at [1339, 278] on div "2. 7083, Evesham Worcester Rd" at bounding box center [1267, 277] width 176 height 27
copy div "Evesham Worcester Rd"
click at [1274, 196] on select "Link Location Ids Choose location from table Add Bulk Location UUIDs" at bounding box center [1280, 191] width 199 height 27
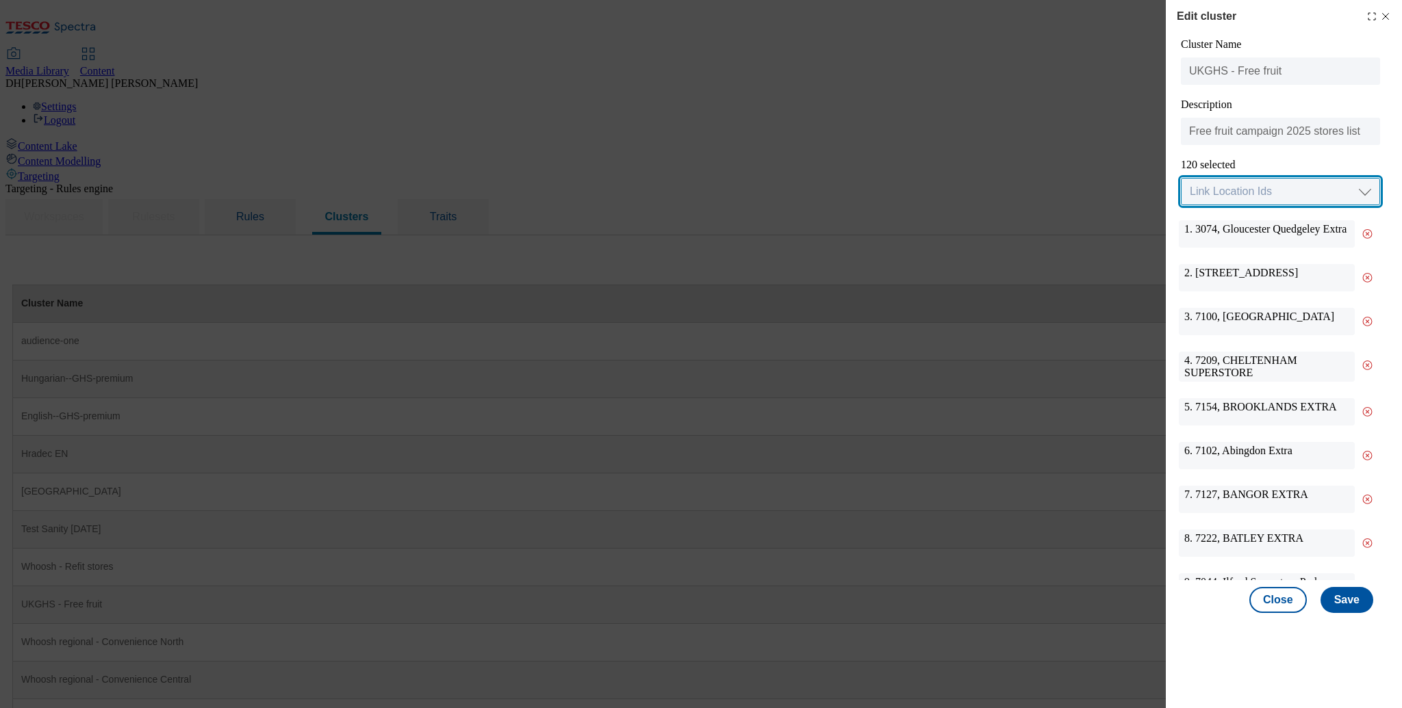
select select "locationtable"
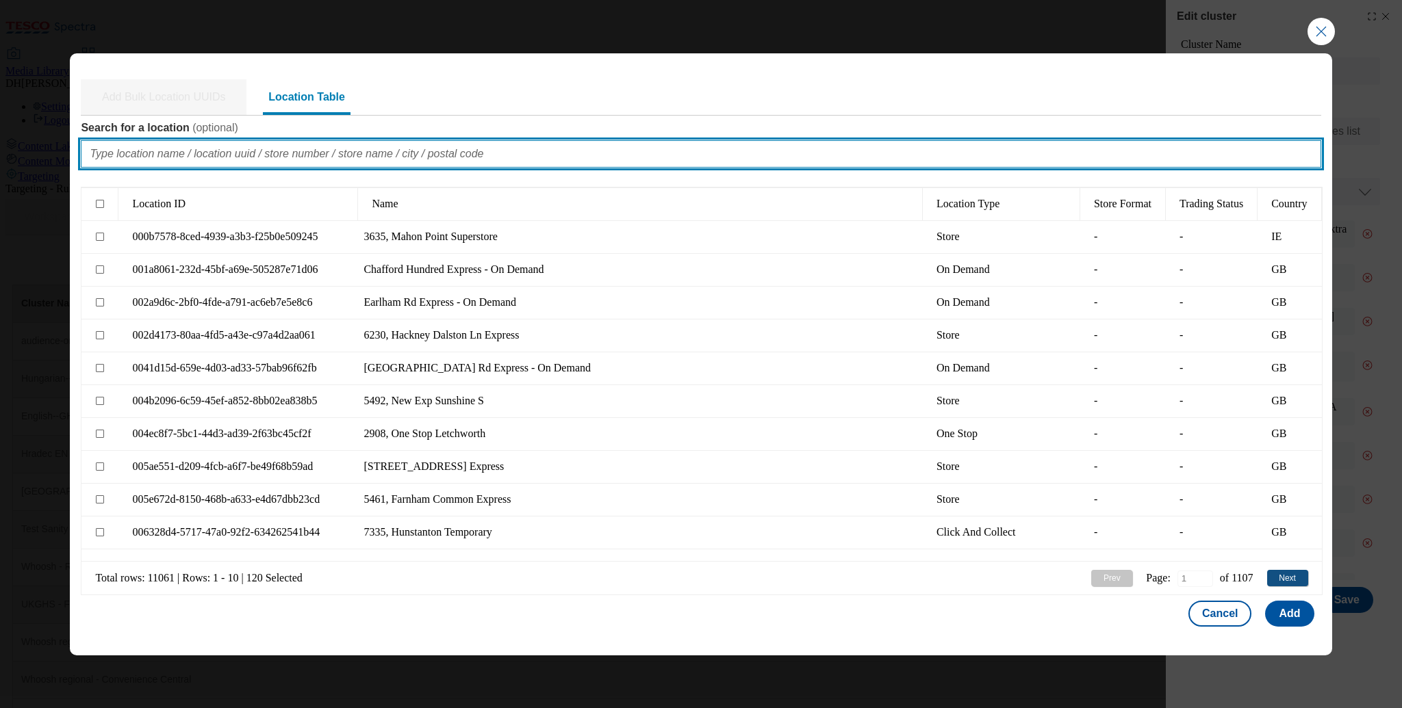
click at [354, 155] on input "Search for a location ( optional )" at bounding box center [701, 153] width 1240 height 27
paste input "Evesham Worcester Rd"
type input "Evesham Worcester Rd"
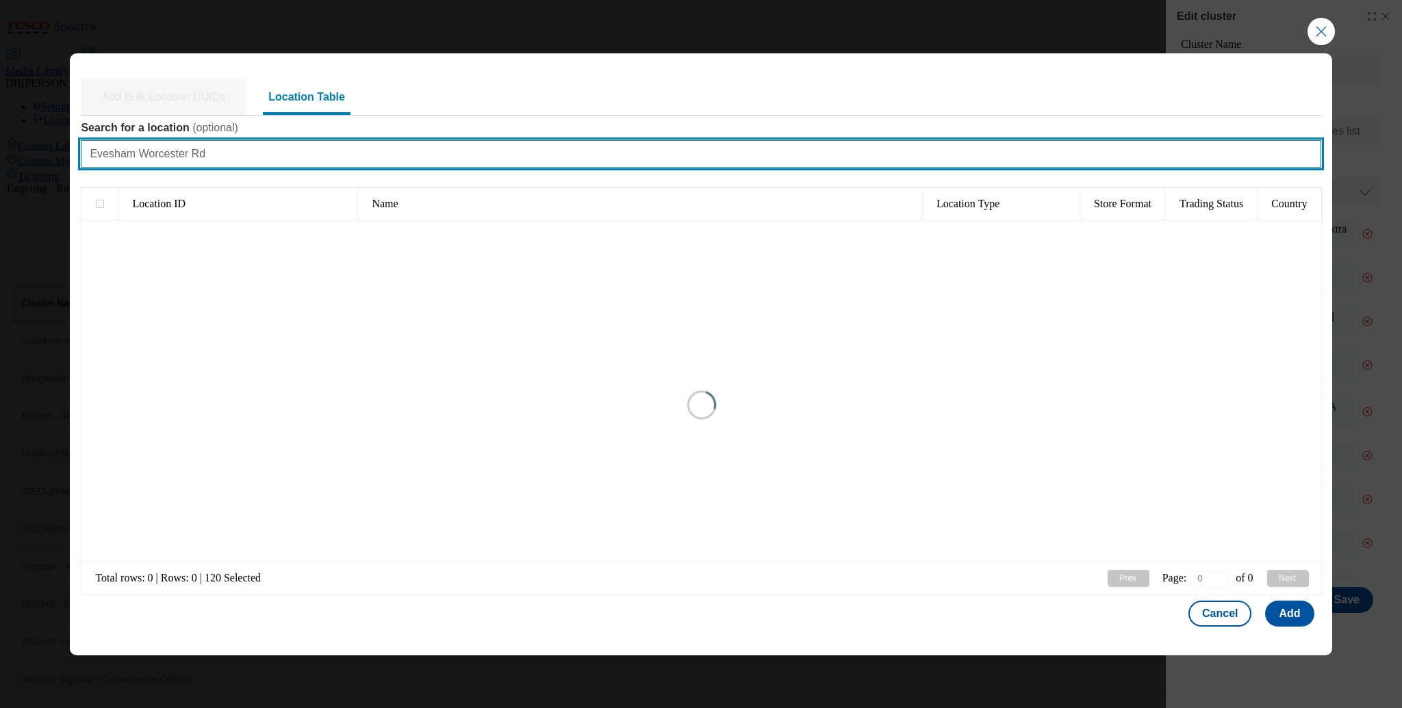
type input "1"
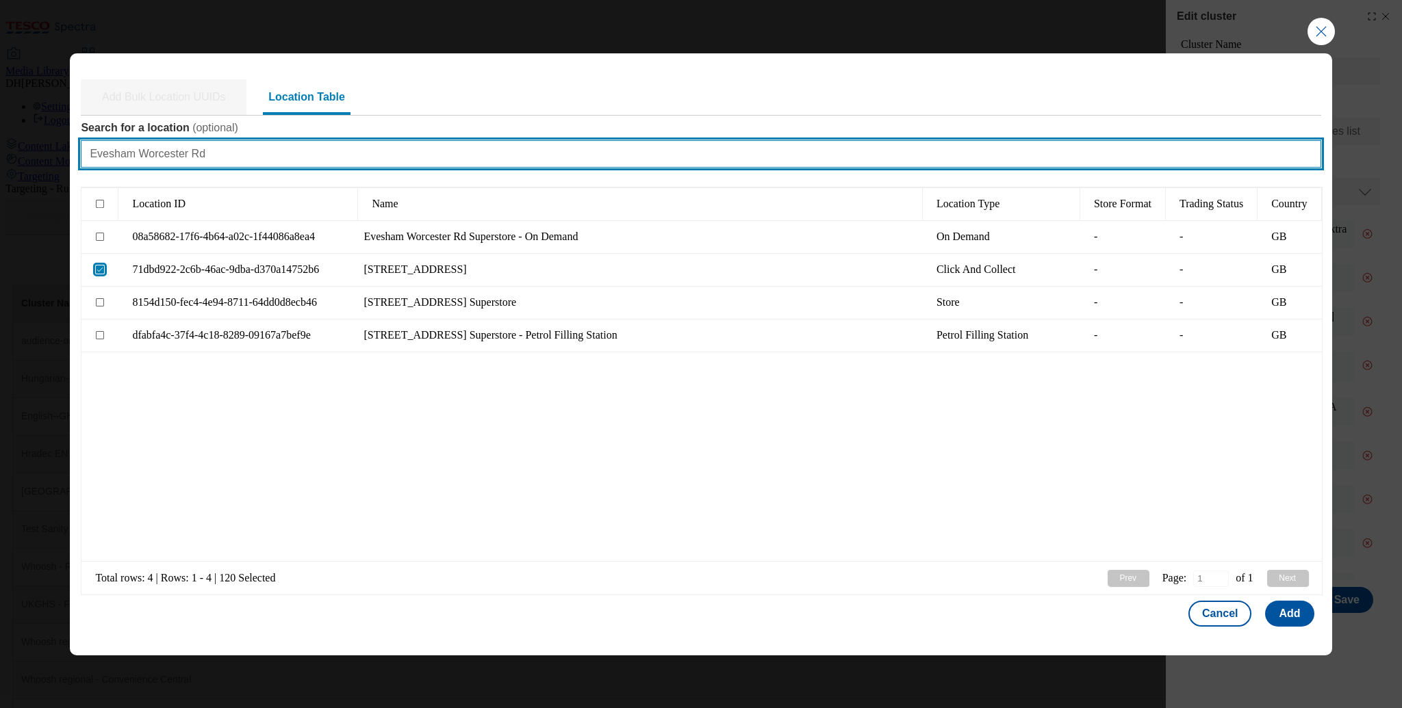
type input "Evesham Worcester Rd"
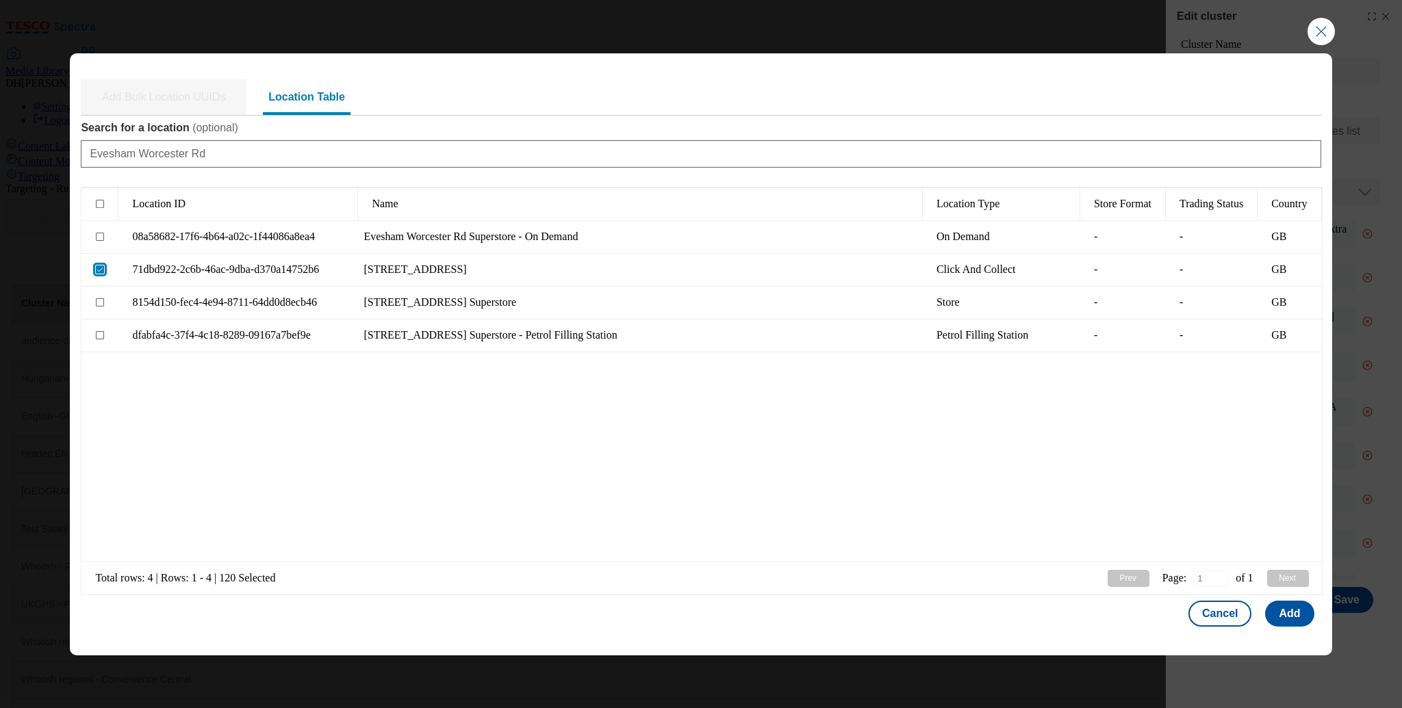
click at [99, 268] on input "Modal" at bounding box center [100, 270] width 8 height 8
checkbox input "false"
click at [99, 302] on input "Modal" at bounding box center [100, 302] width 8 height 8
checkbox input "true"
click at [1294, 612] on button "Add" at bounding box center [1289, 614] width 49 height 26
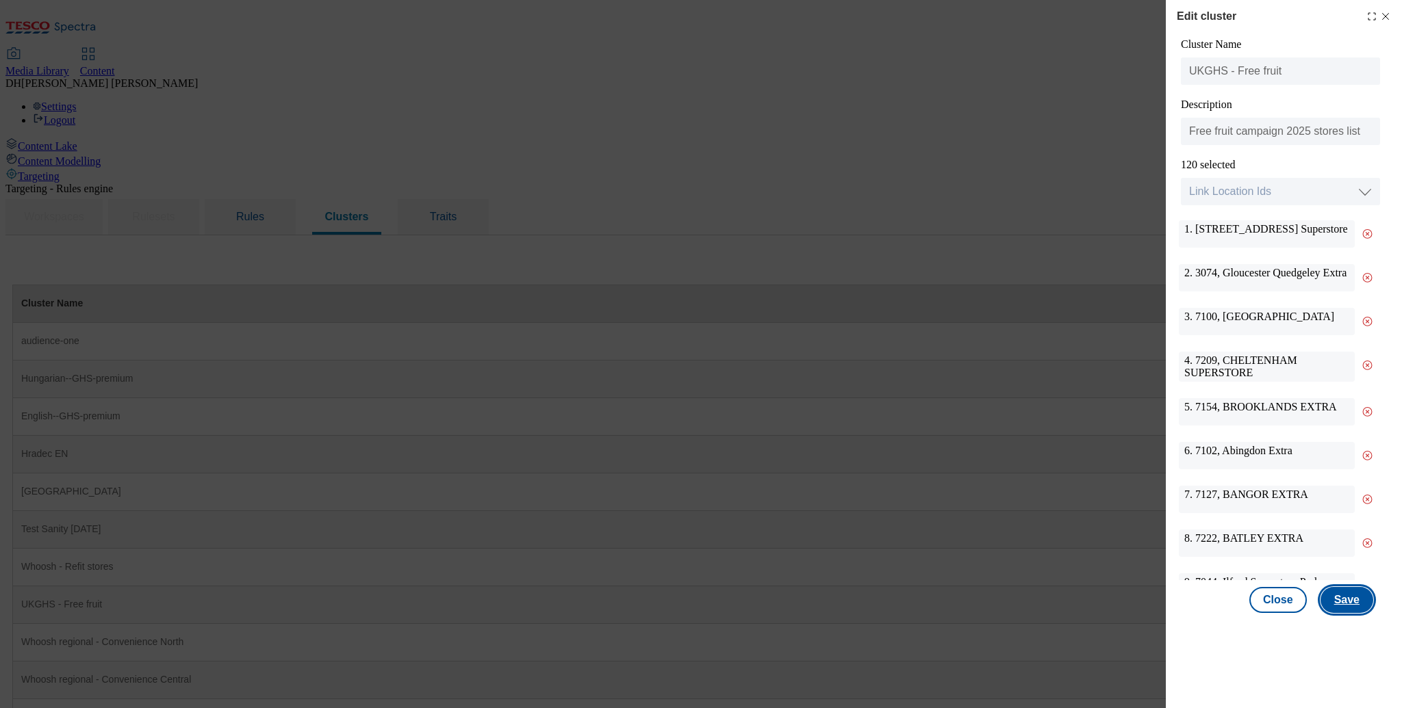
click at [1337, 605] on button "Save" at bounding box center [1346, 600] width 53 height 26
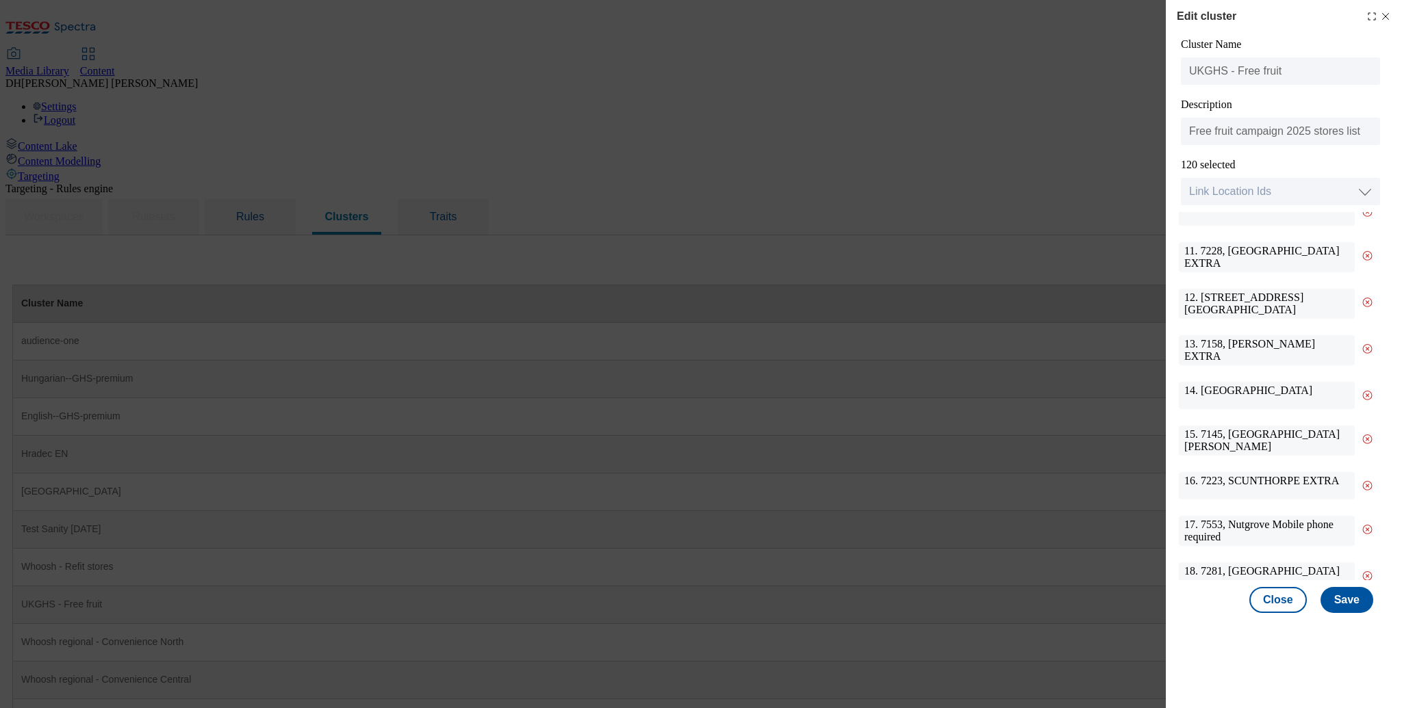
scroll to position [0, 0]
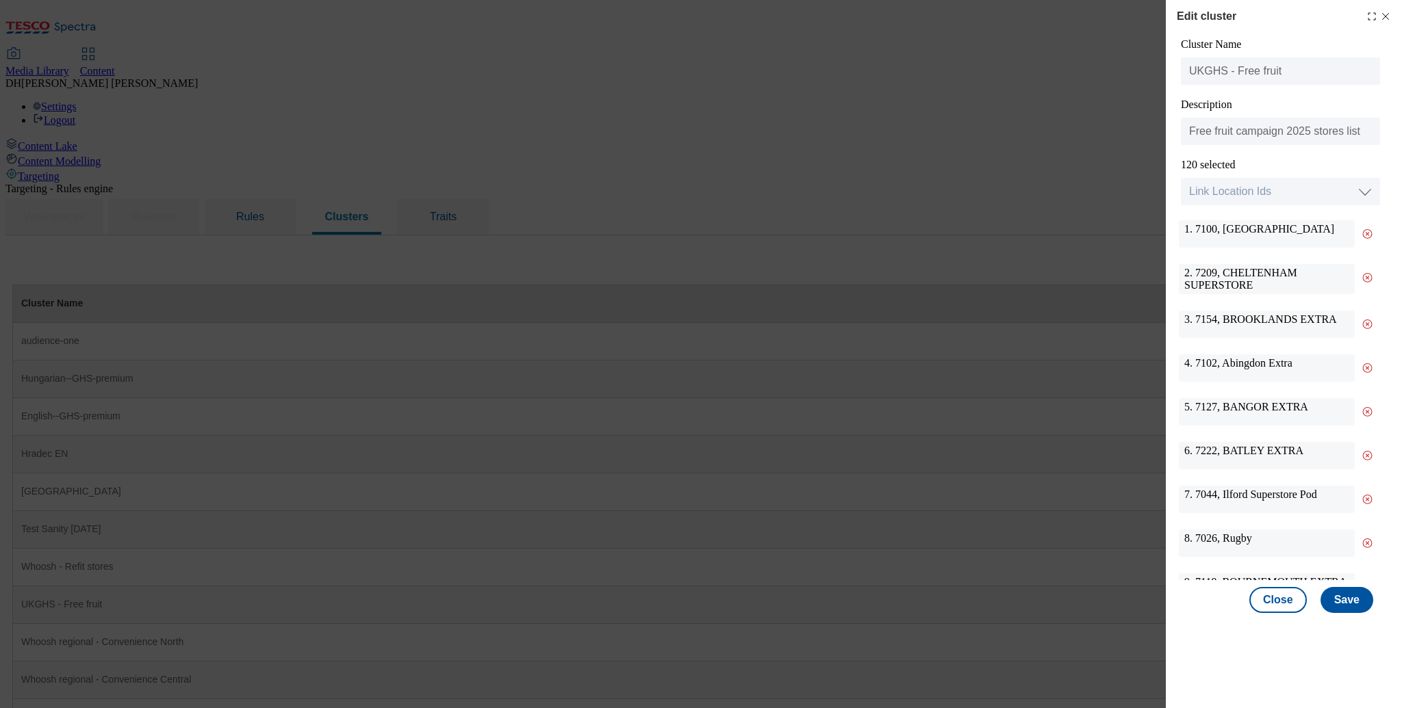
click at [1213, 272] on div "2. 7209, CHELTENHAM SUPERSTORE" at bounding box center [1267, 279] width 176 height 30
drag, startPoint x: 1224, startPoint y: 231, endPoint x: 1334, endPoint y: 227, distance: 110.3
click at [1334, 227] on div "1. 7100, NORTHAMPTON SOUTH" at bounding box center [1267, 233] width 176 height 27
copy div "NORTHAMPTON SOUTH"
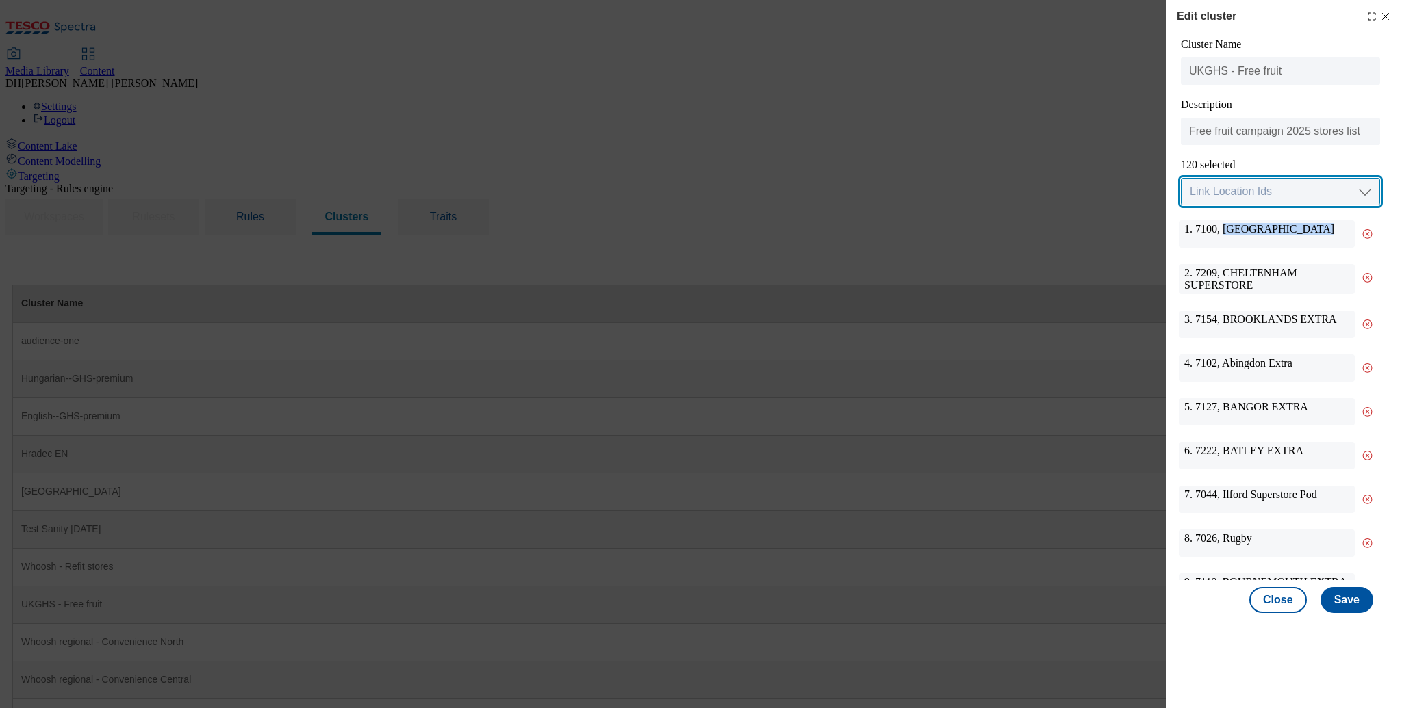
click at [1262, 186] on select "Link Location Ids Choose location from table Add Bulk Location UUIDs" at bounding box center [1280, 191] width 199 height 27
select select "locationtable"
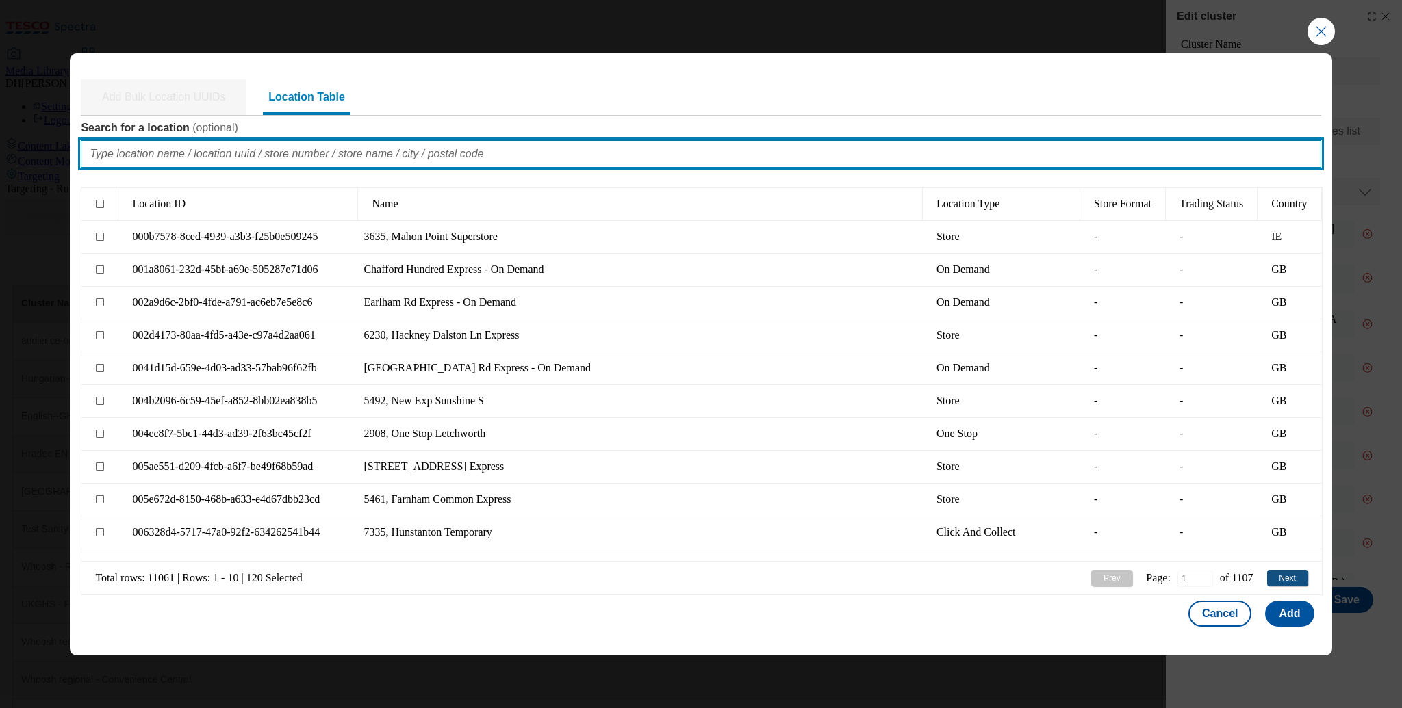
click at [389, 159] on input "Search for a location ( optional )" at bounding box center [701, 153] width 1240 height 27
paste input "NORTHAMPTON SOUTH"
type input "NORTHAMPTON SOUTH"
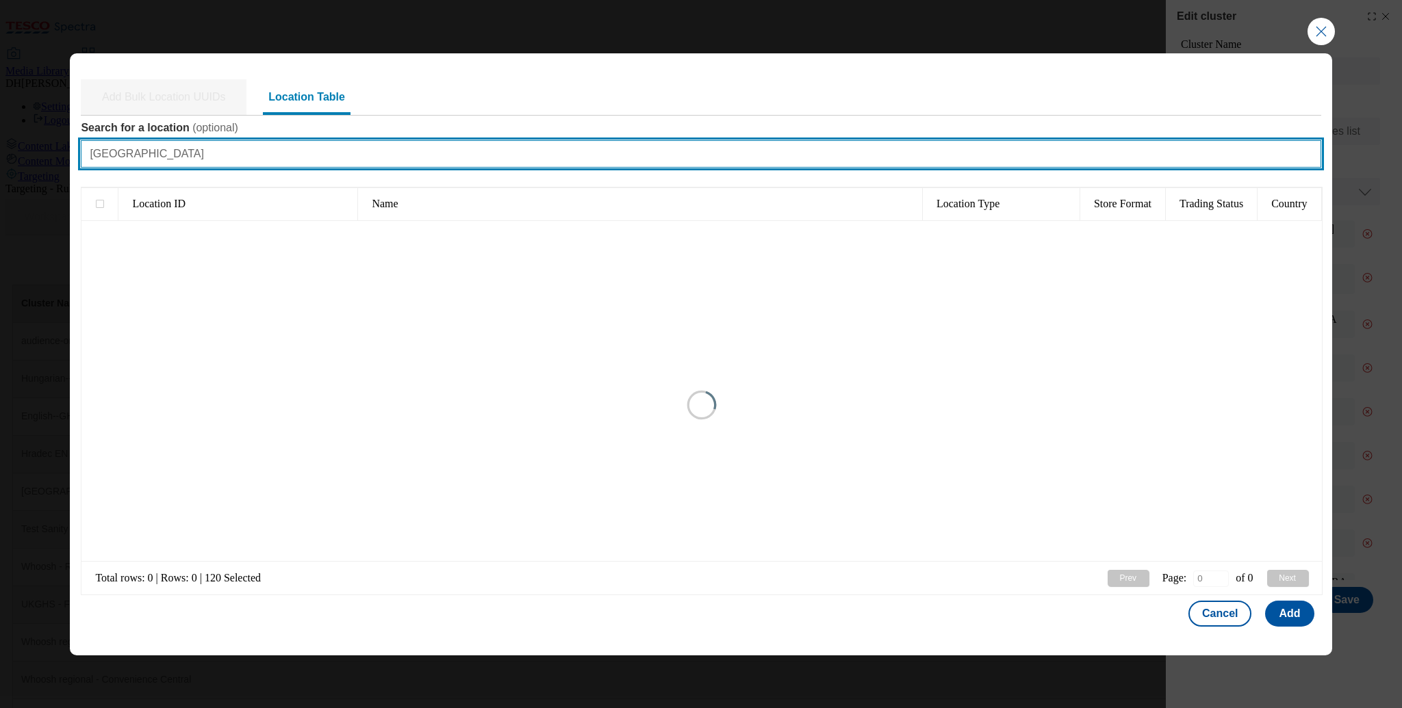
type input "1"
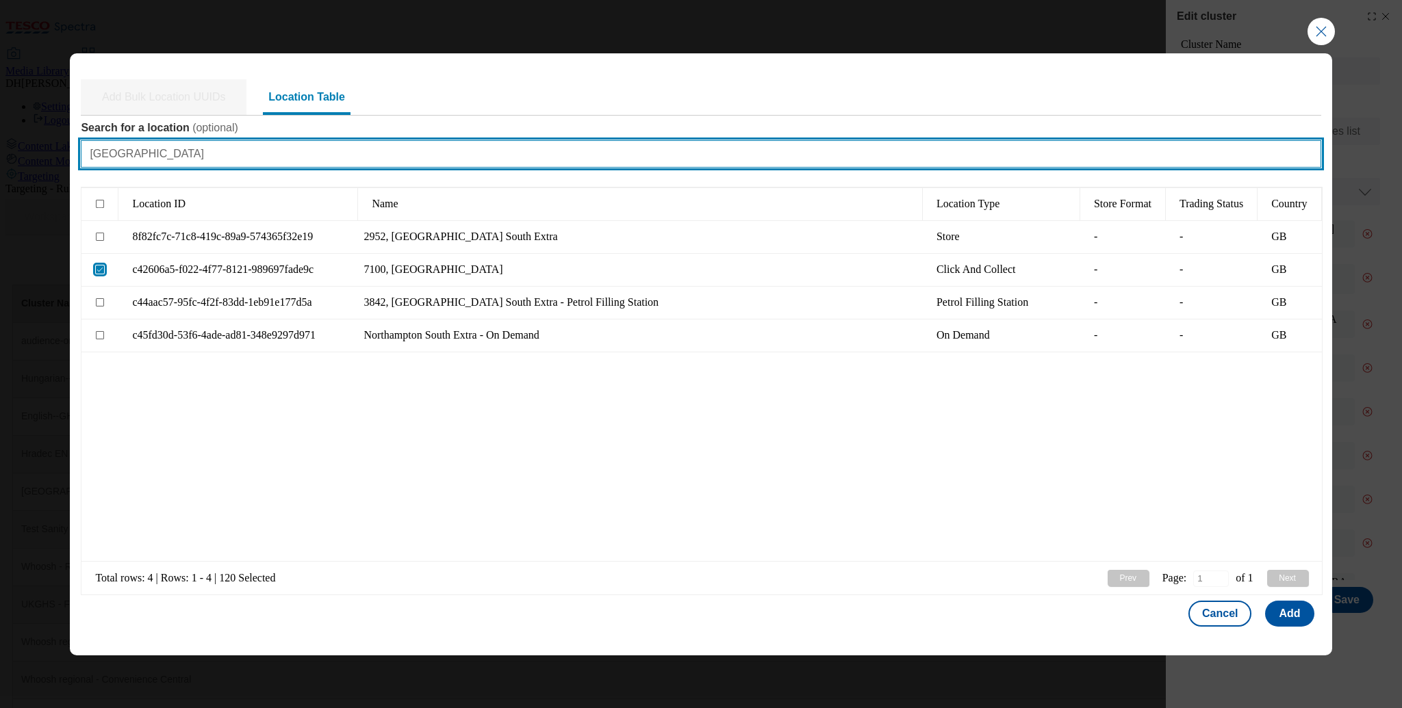
type input "NORTHAMPTON SOUTH"
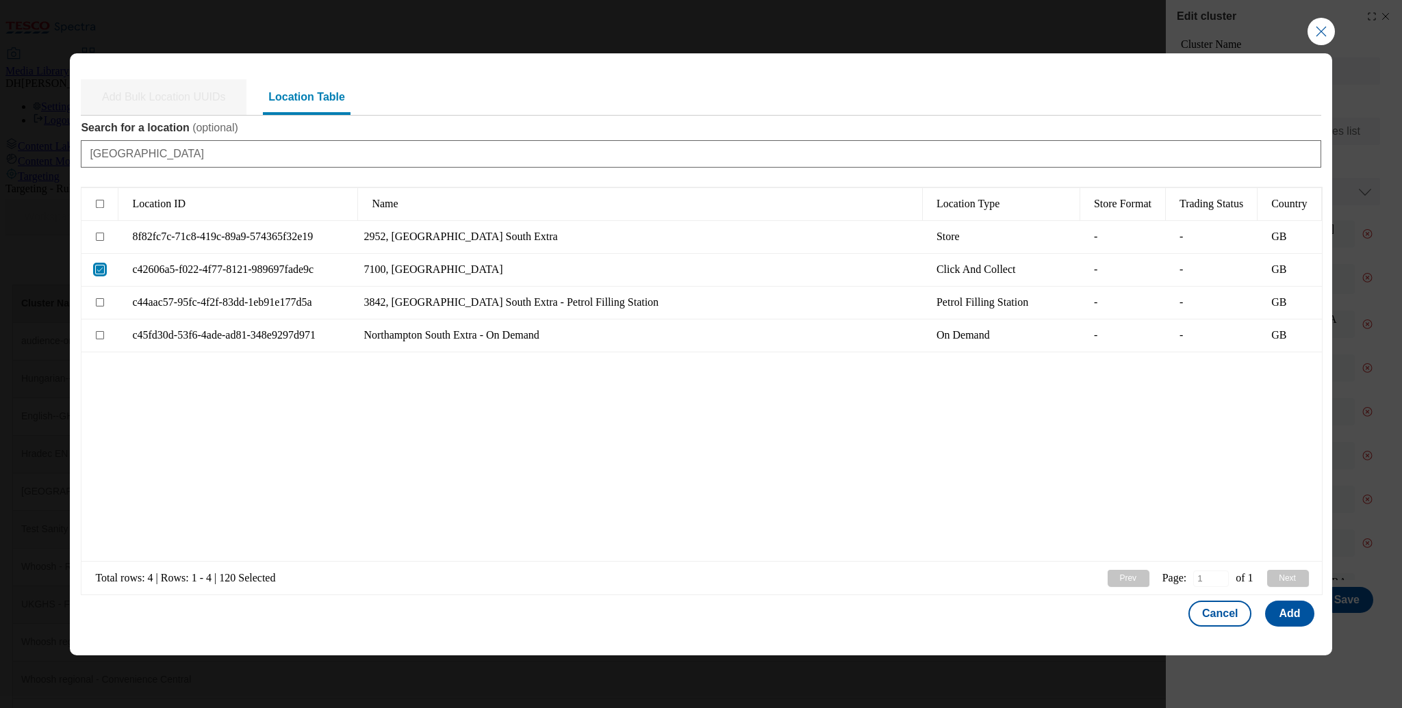
click at [99, 268] on input "Modal" at bounding box center [100, 270] width 8 height 8
checkbox input "false"
click at [99, 237] on input "Modal" at bounding box center [100, 237] width 8 height 8
checkbox input "true"
click at [1290, 614] on button "Add" at bounding box center [1289, 614] width 49 height 26
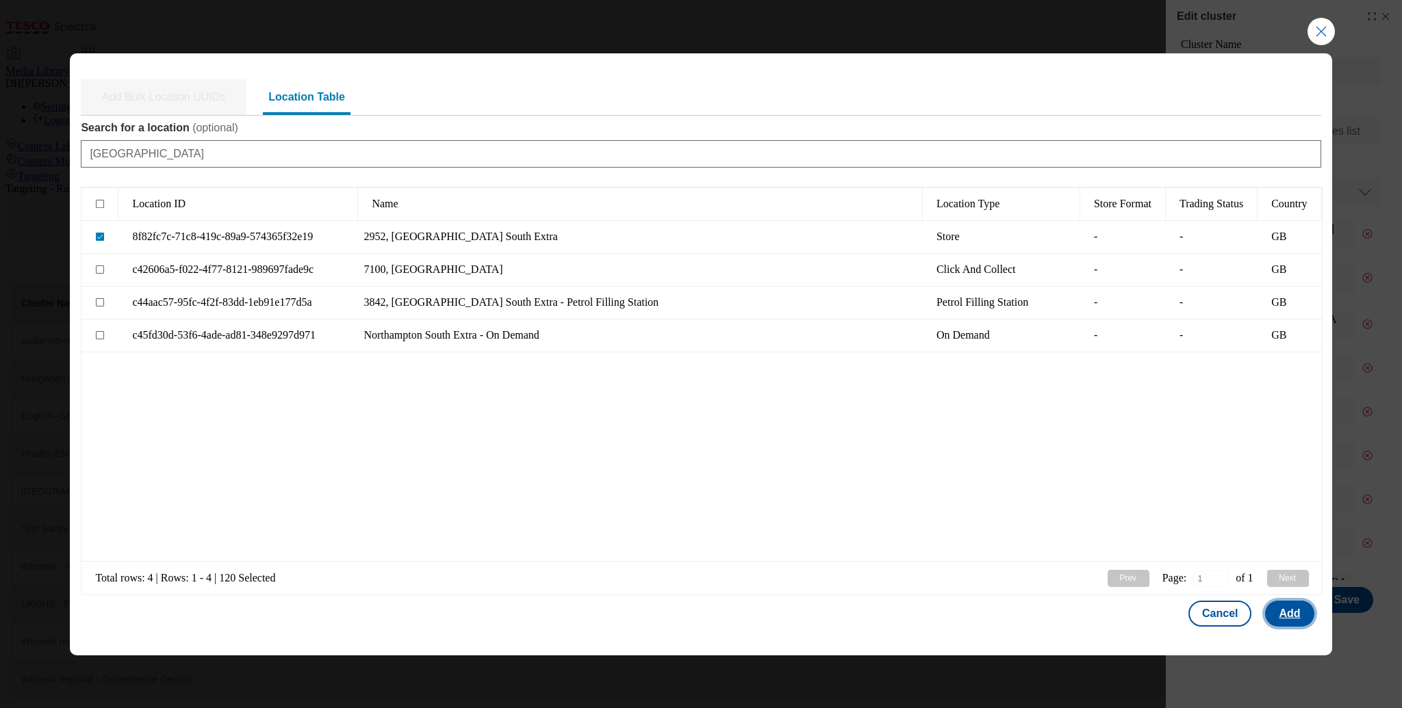
select select "Modal"
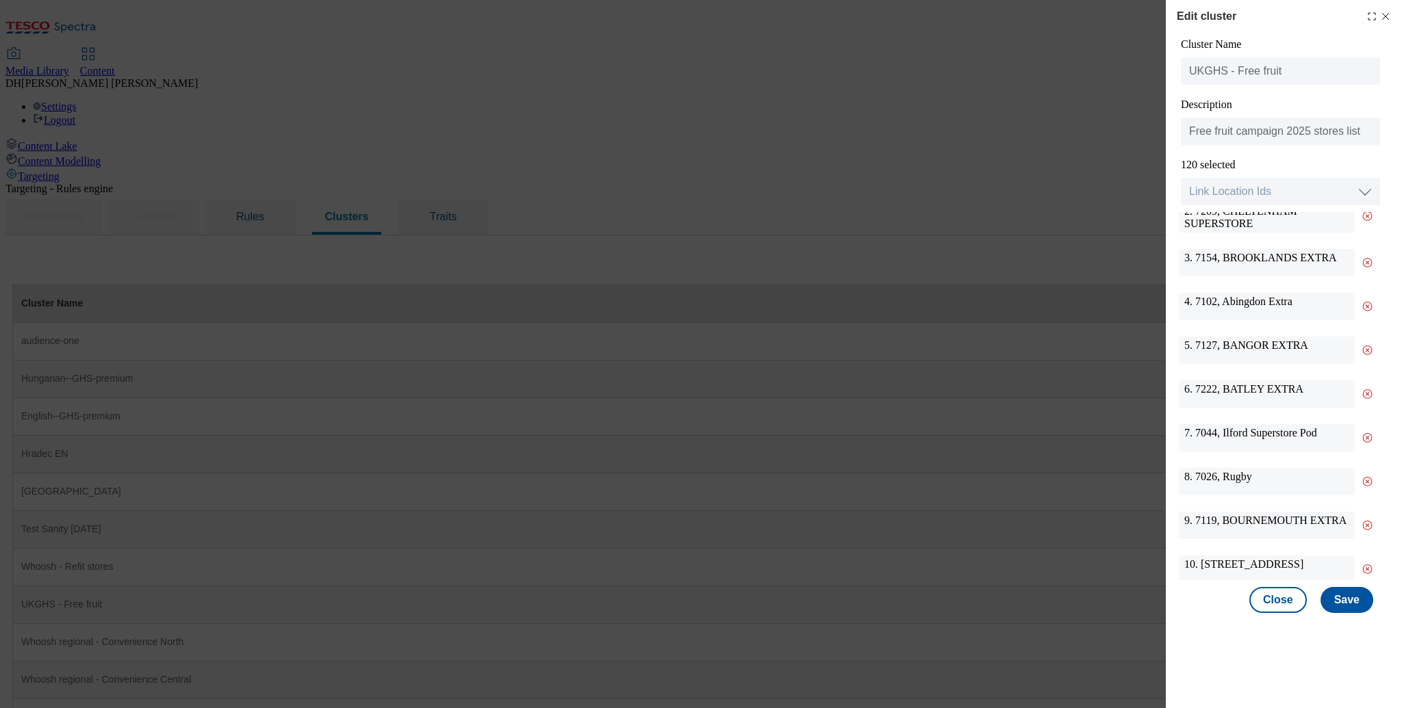
scroll to position [65, 0]
click at [1324, 244] on div "3. 7154, BROOKLANDS EXTRA" at bounding box center [1279, 262] width 201 height 44
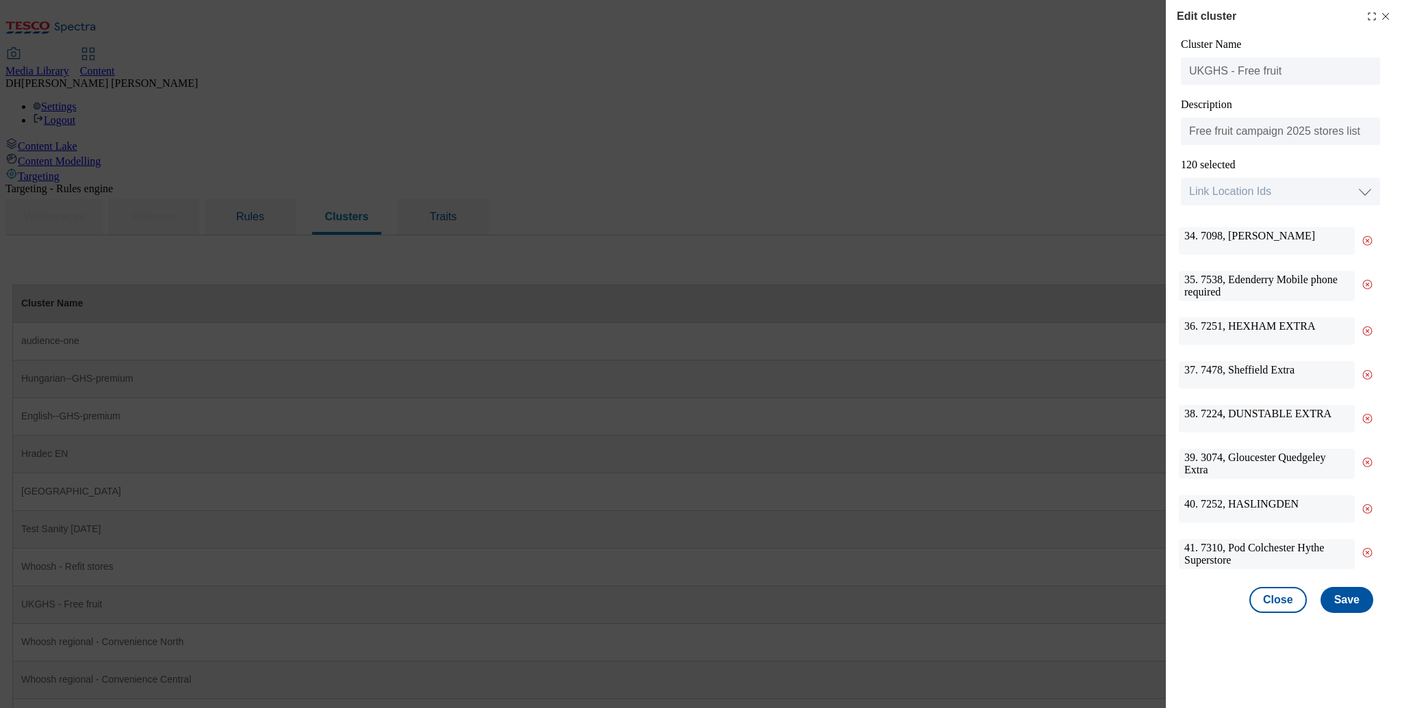
scroll to position [1495, 0]
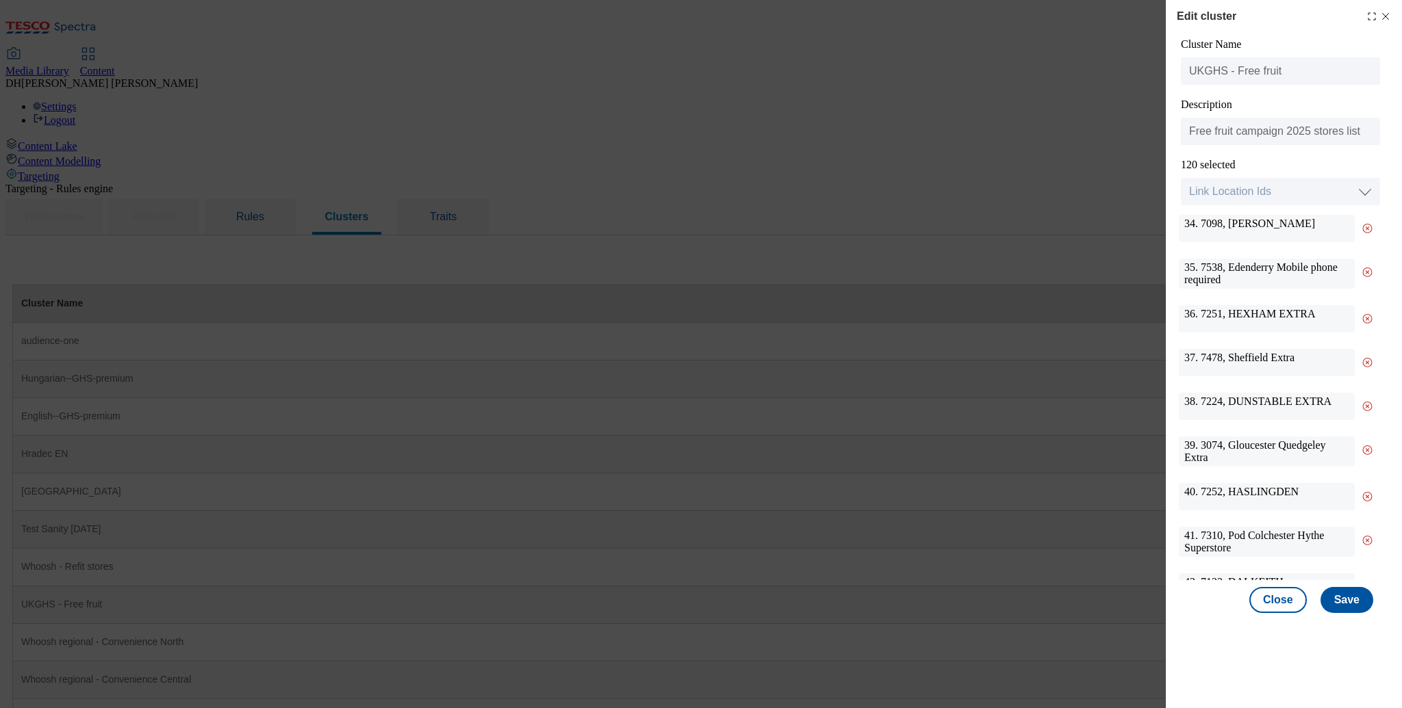
click at [1367, 449] on line "Modal" at bounding box center [1366, 450] width 3 height 3
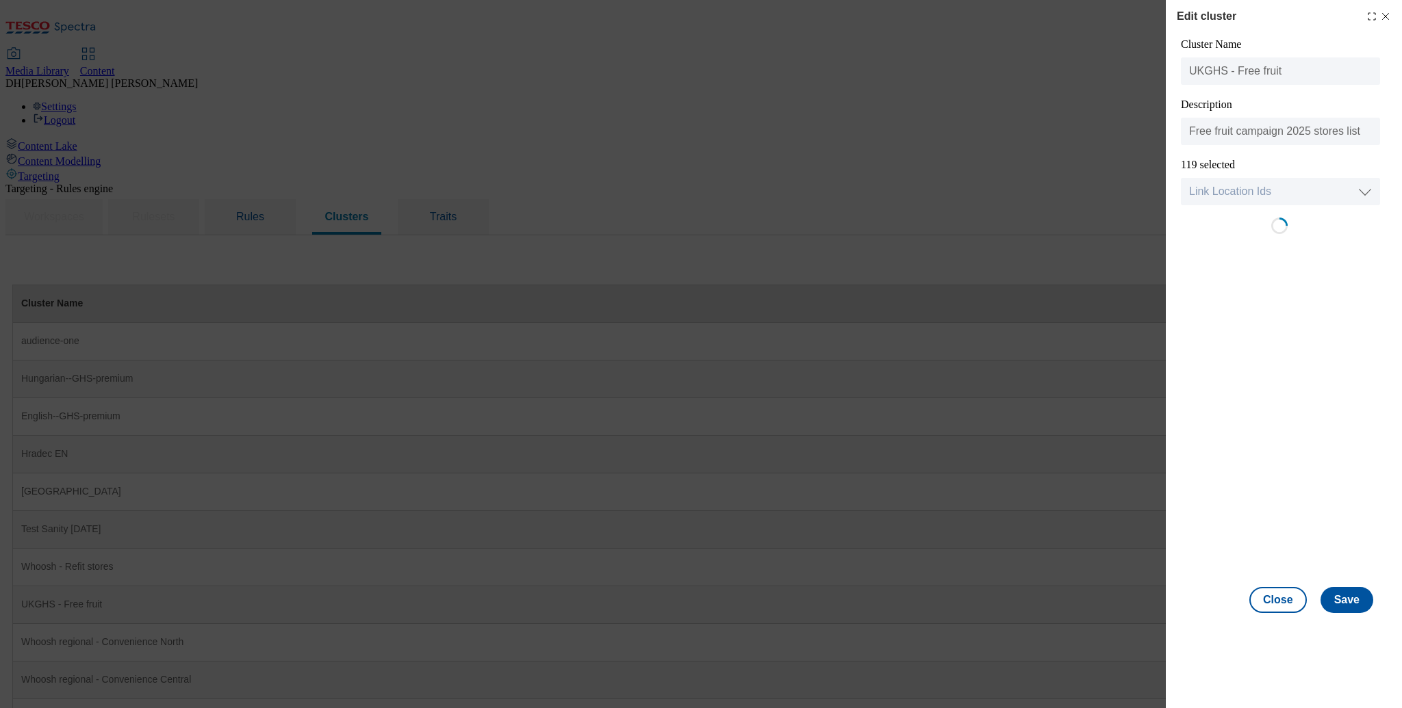
scroll to position [0, 0]
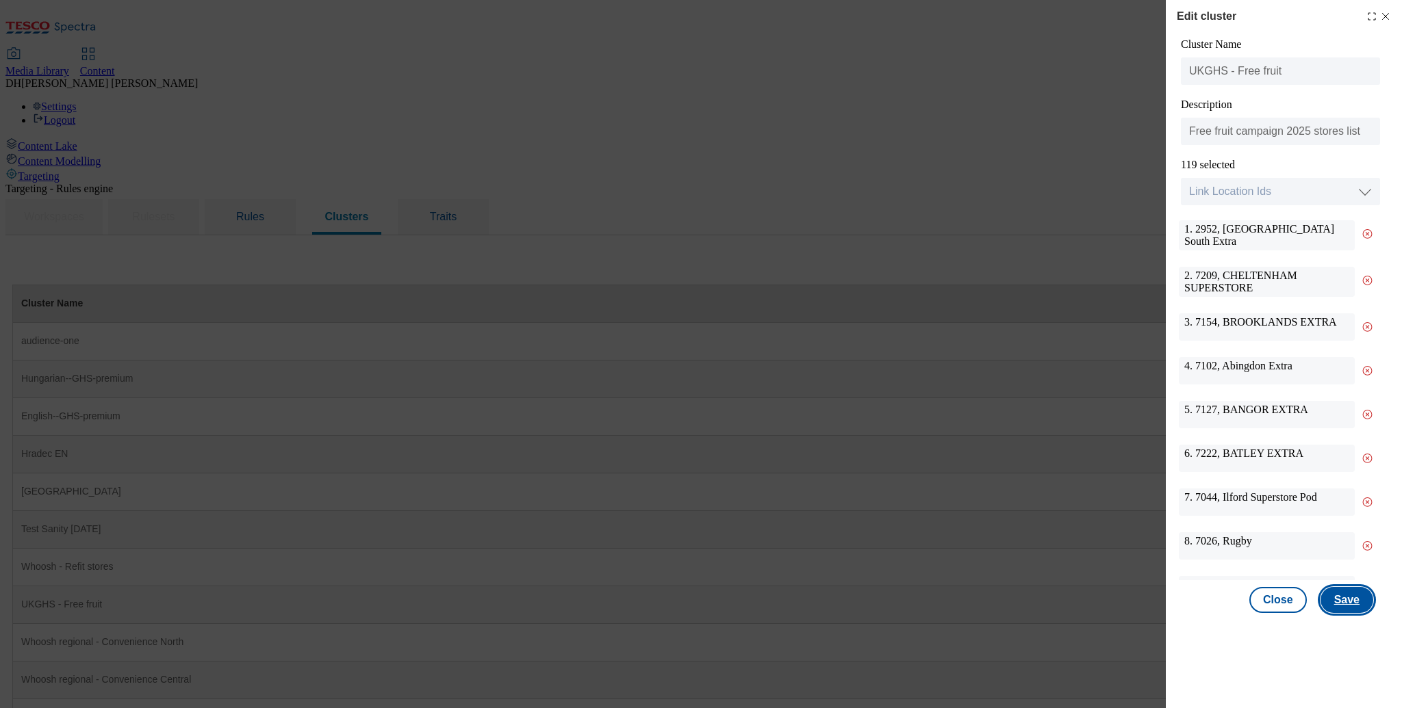
click at [1352, 604] on button "Save" at bounding box center [1346, 600] width 53 height 26
